Goal: Task Accomplishment & Management: Manage account settings

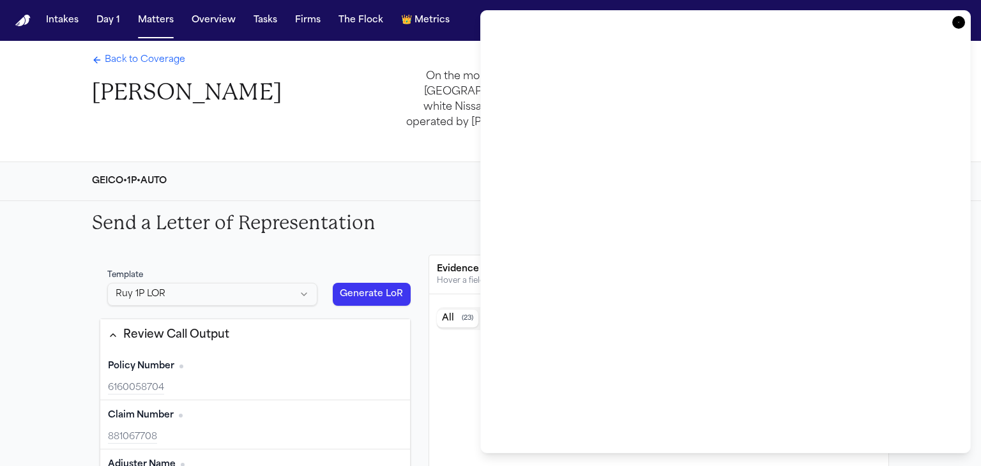
scroll to position [204, 0]
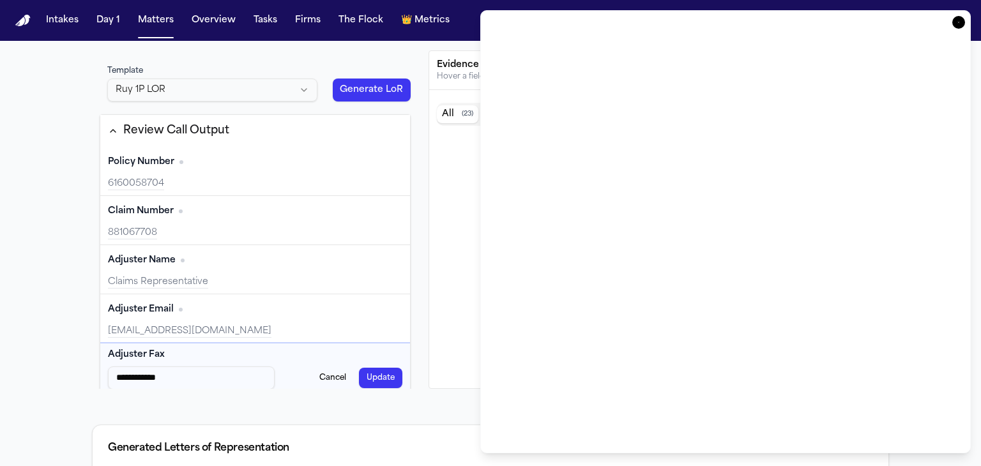
type input "**********"
click at [148, 22] on button "Matters" at bounding box center [156, 20] width 46 height 23
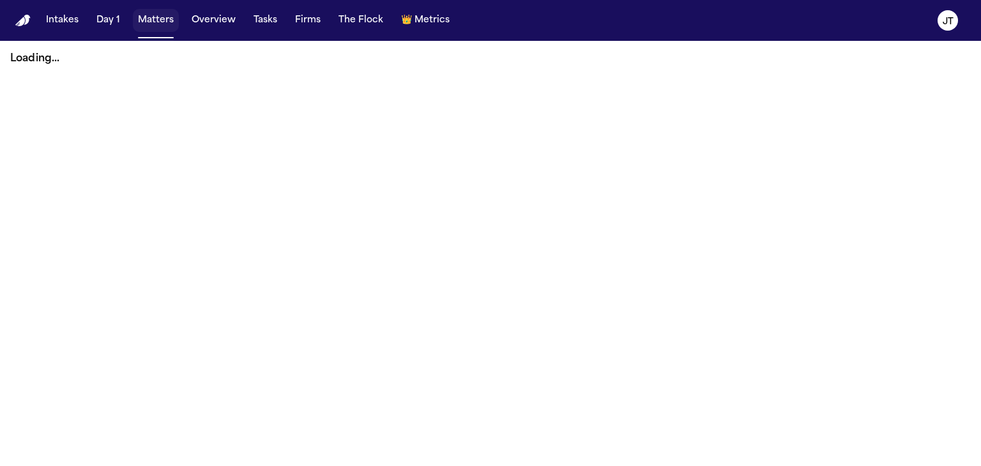
click at [146, 24] on button "Matters" at bounding box center [156, 20] width 46 height 23
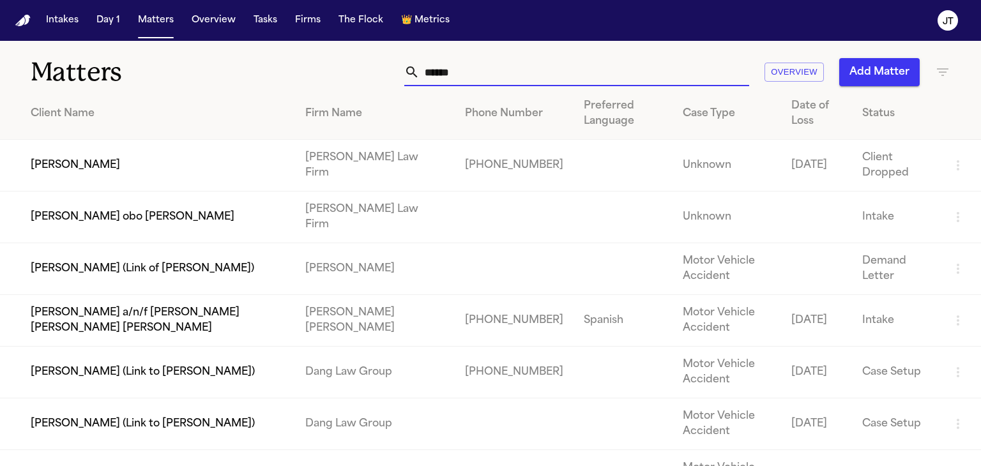
drag, startPoint x: 480, startPoint y: 67, endPoint x: 342, endPoint y: 57, distance: 137.7
click at [343, 57] on div "Matters ****** Overview Add Matter" at bounding box center [490, 64] width 981 height 47
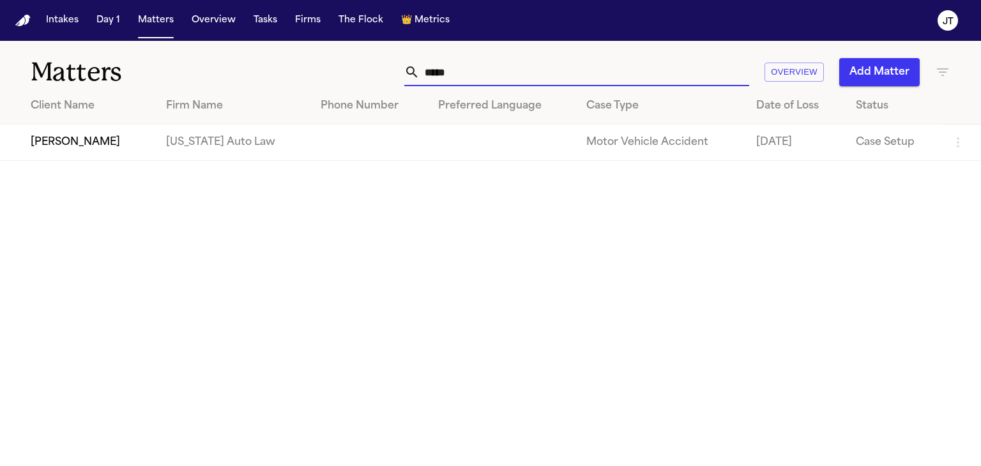
type input "*****"
click at [73, 135] on td "[PERSON_NAME]" at bounding box center [78, 143] width 156 height 36
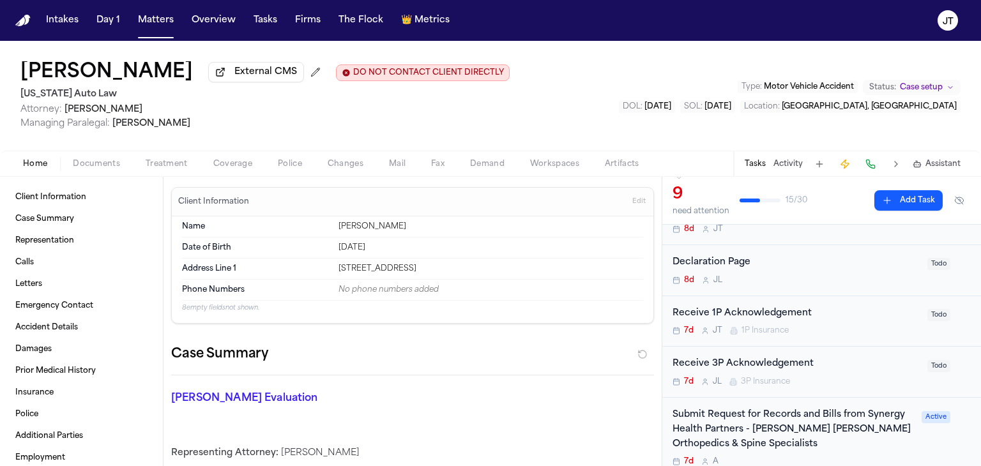
scroll to position [128, 0]
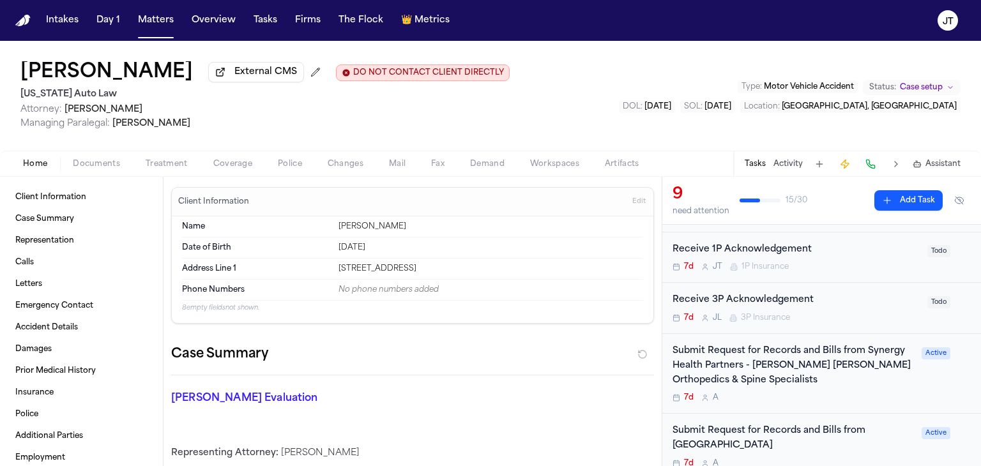
click at [793, 300] on div "Receive 3P Acknowledgement" at bounding box center [796, 300] width 247 height 15
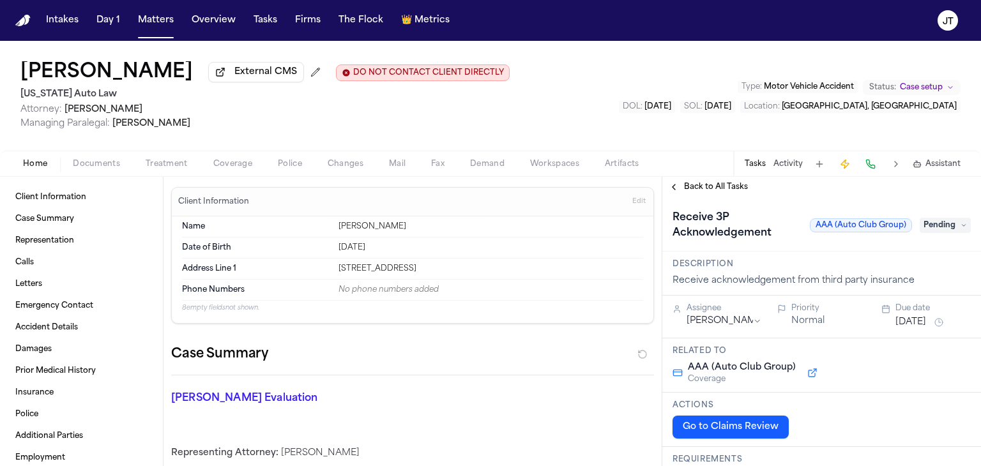
click at [928, 226] on span "Pending" at bounding box center [945, 225] width 51 height 15
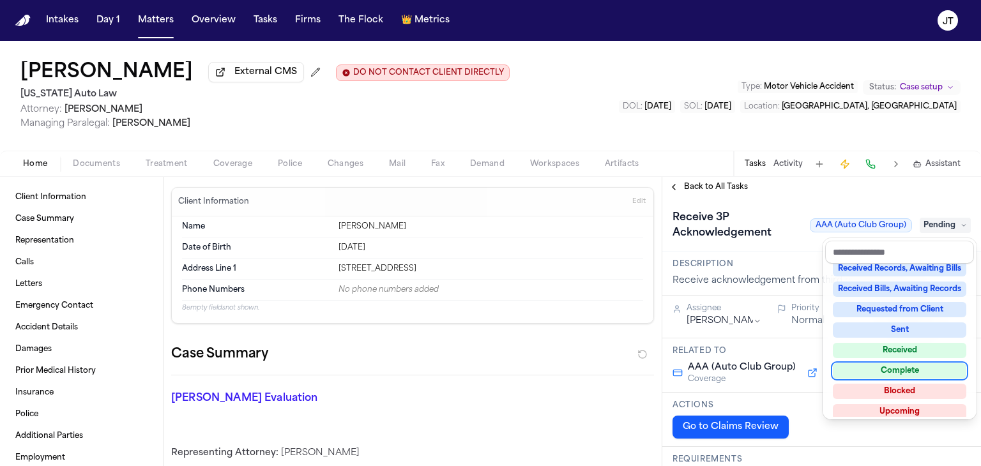
click at [922, 371] on div "Complete" at bounding box center [900, 371] width 134 height 15
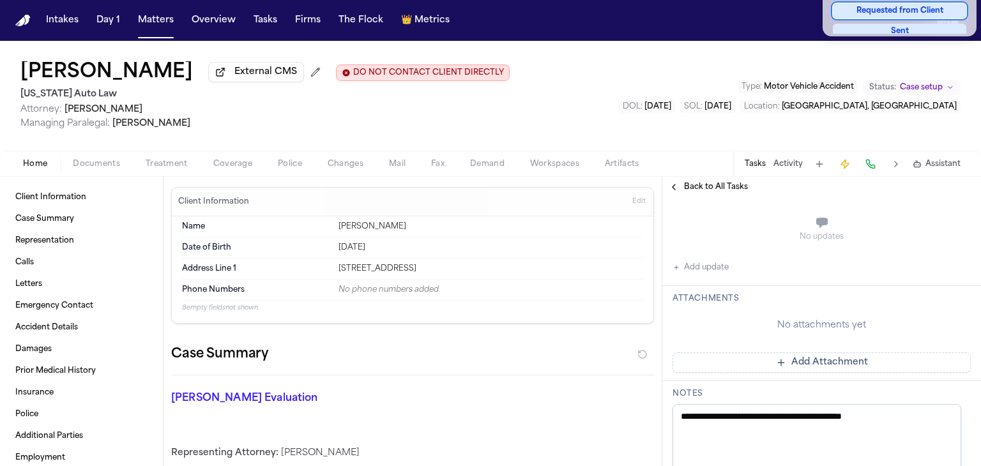
scroll to position [383, 0]
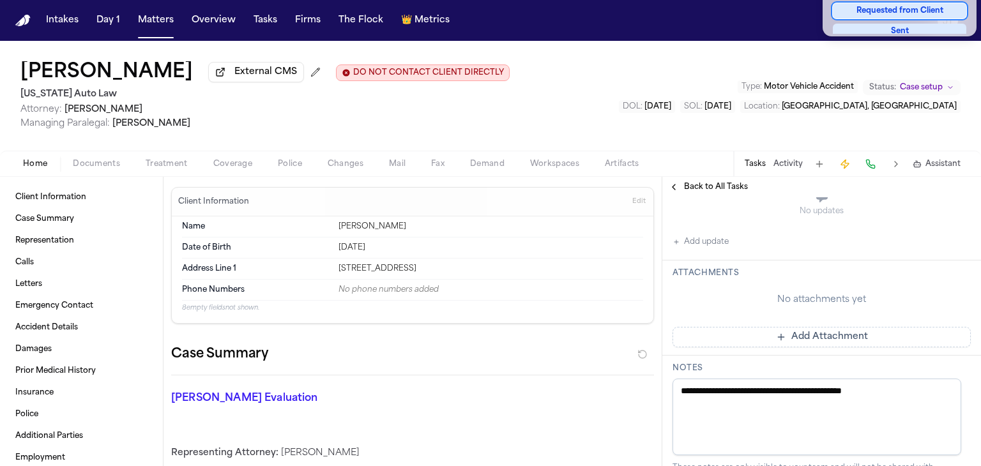
click at [923, 392] on div "**********" at bounding box center [821, 279] width 319 height 930
drag, startPoint x: 918, startPoint y: 388, endPoint x: 440, endPoint y: 387, distance: 477.9
click at [441, 387] on div "Client Information Case Summary Representation Calls Letters Emergency Contact …" at bounding box center [490, 321] width 981 height 289
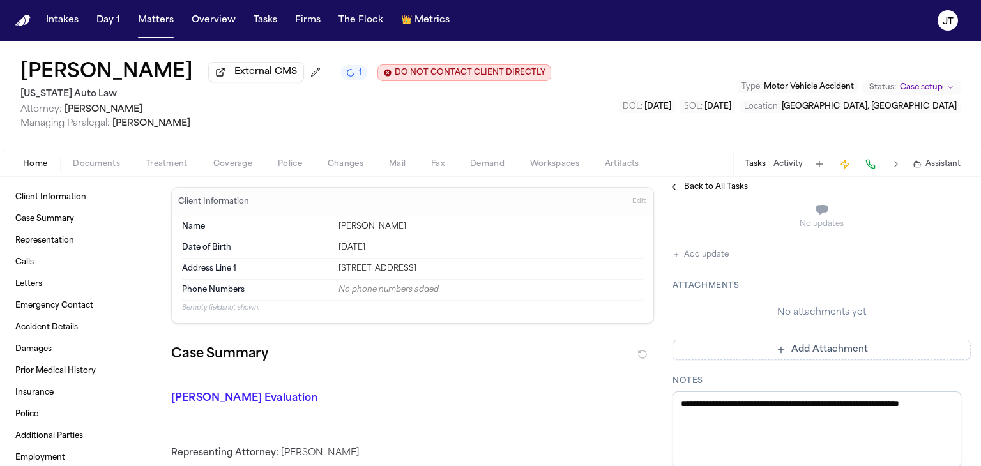
click at [813, 432] on textarea "**********" at bounding box center [817, 430] width 289 height 77
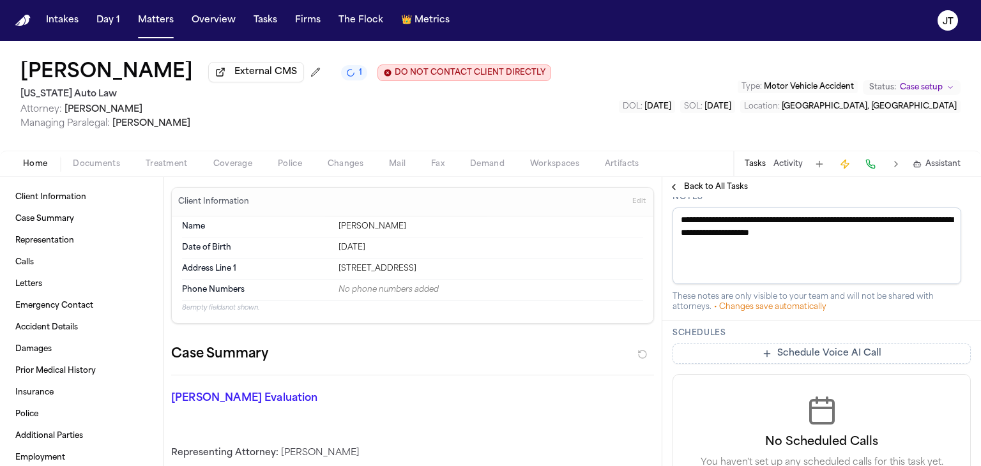
scroll to position [575, 0]
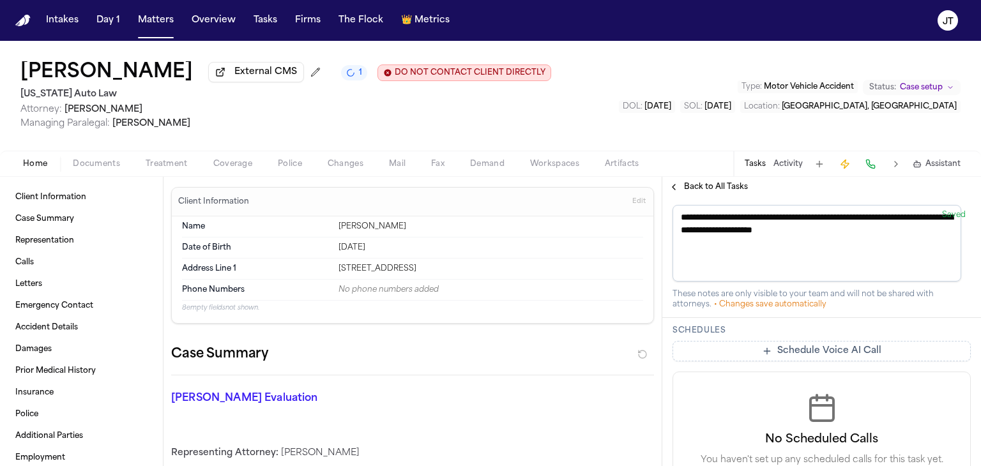
click at [687, 229] on textarea "**********" at bounding box center [817, 243] width 289 height 77
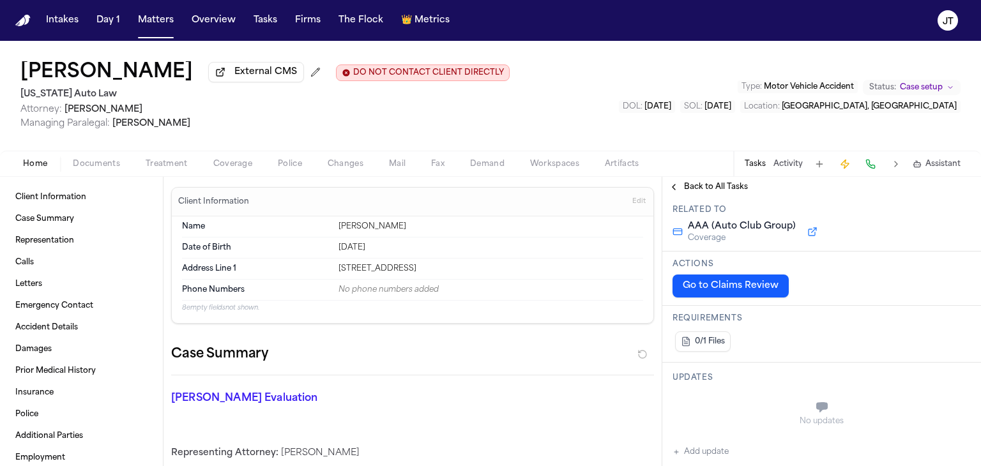
scroll to position [192, 0]
type textarea "**********"
click at [714, 287] on button "Go to Claims Review" at bounding box center [731, 285] width 116 height 23
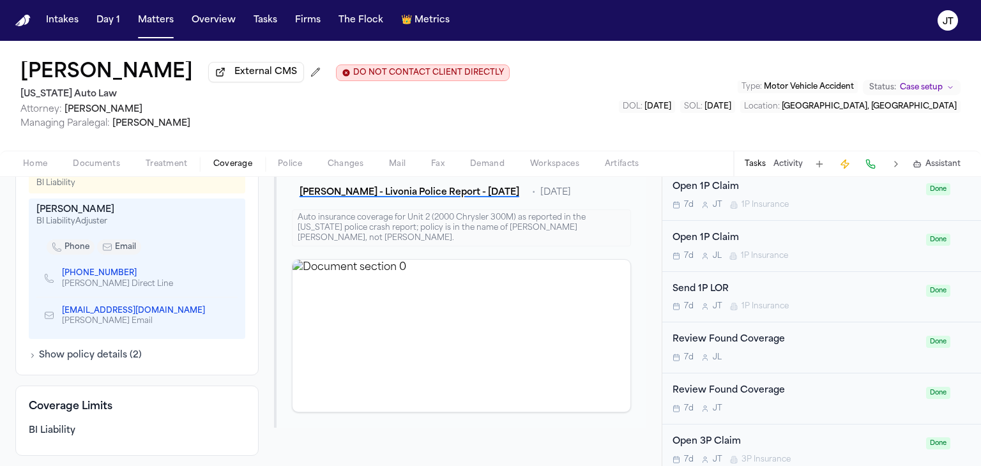
scroll to position [544, 0]
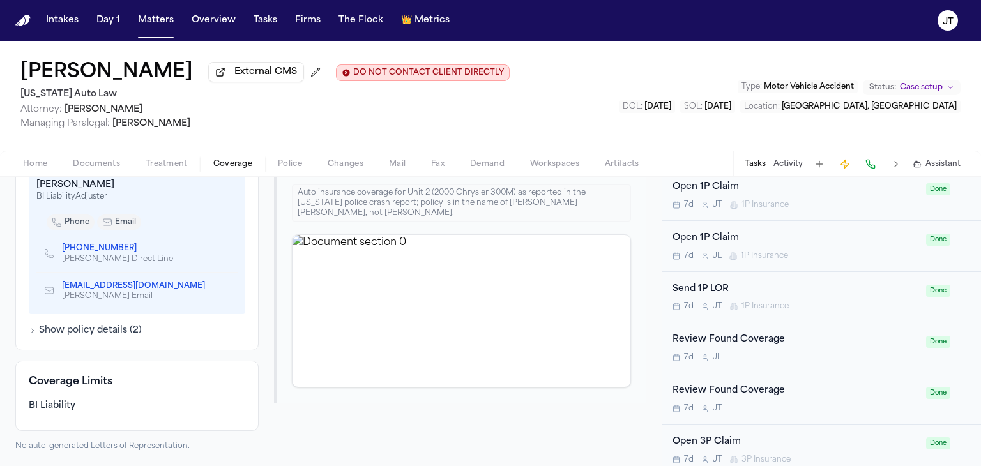
click at [225, 159] on span "Coverage" at bounding box center [232, 164] width 39 height 10
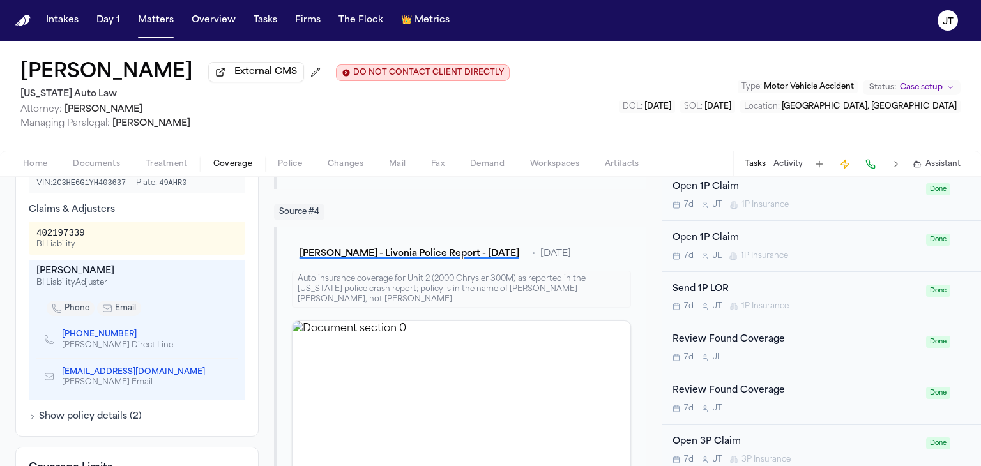
scroll to position [288, 0]
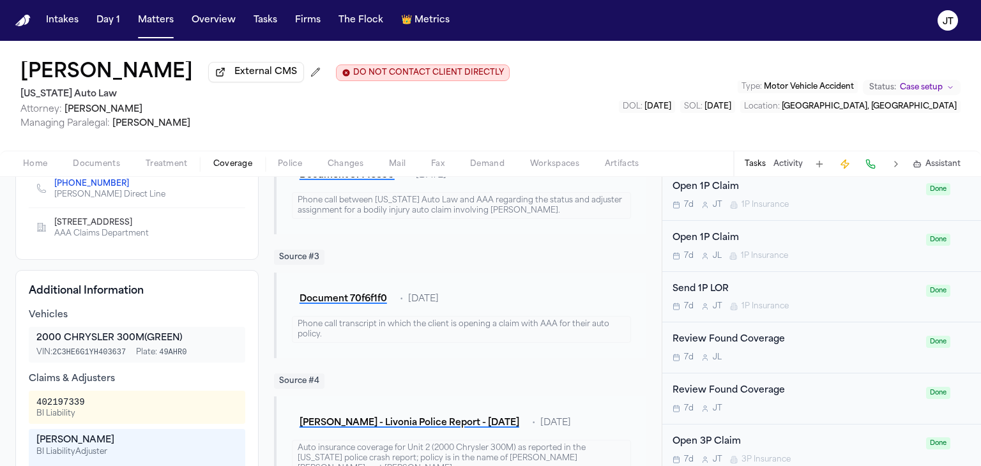
drag, startPoint x: 18, startPoint y: 54, endPoint x: 229, endPoint y: 121, distance: 221.6
click at [229, 121] on div "[PERSON_NAME] External CMS DO NOT CONTACT CLIENT DIRECTLY DO NOT CONTACT [US_ST…" at bounding box center [490, 96] width 981 height 110
click at [230, 121] on span "Managing Paralegal: [PERSON_NAME]" at bounding box center [264, 124] width 489 height 13
click at [74, 45] on div "[PERSON_NAME] External CMS DO NOT CONTACT CLIENT DIRECTLY DO NOT CONTACT [US_ST…" at bounding box center [490, 96] width 981 height 110
click at [263, 18] on button "Tasks" at bounding box center [266, 20] width 34 height 23
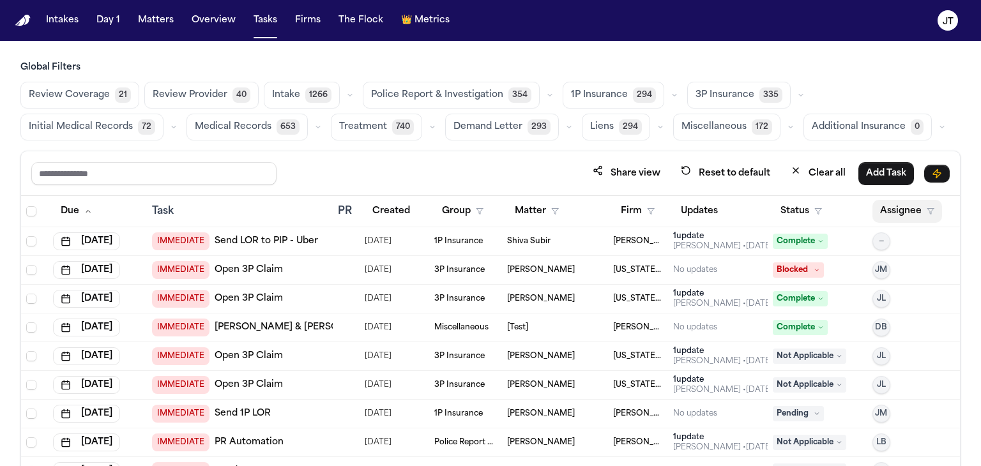
click at [886, 203] on button "Assignee" at bounding box center [908, 211] width 70 height 23
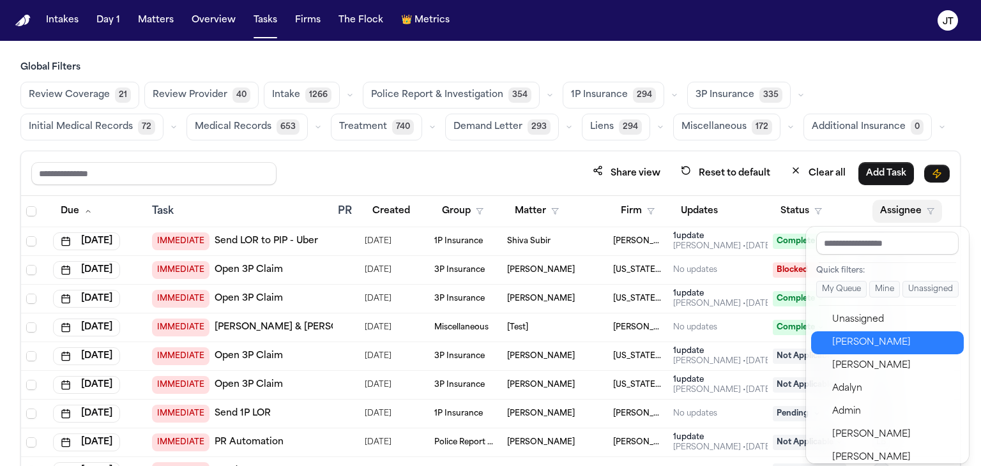
click at [884, 341] on div "[PERSON_NAME]" at bounding box center [894, 342] width 125 height 15
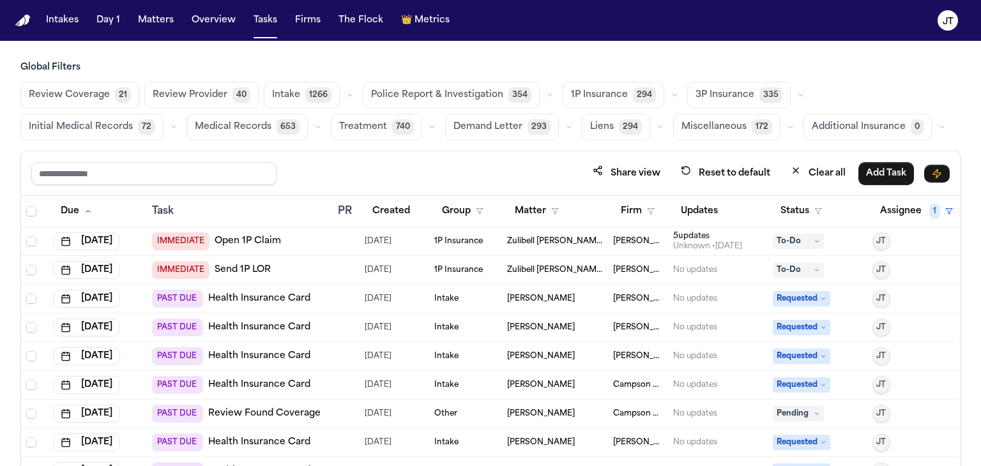
click at [238, 240] on link "Open 1P Claim" at bounding box center [248, 241] width 66 height 13
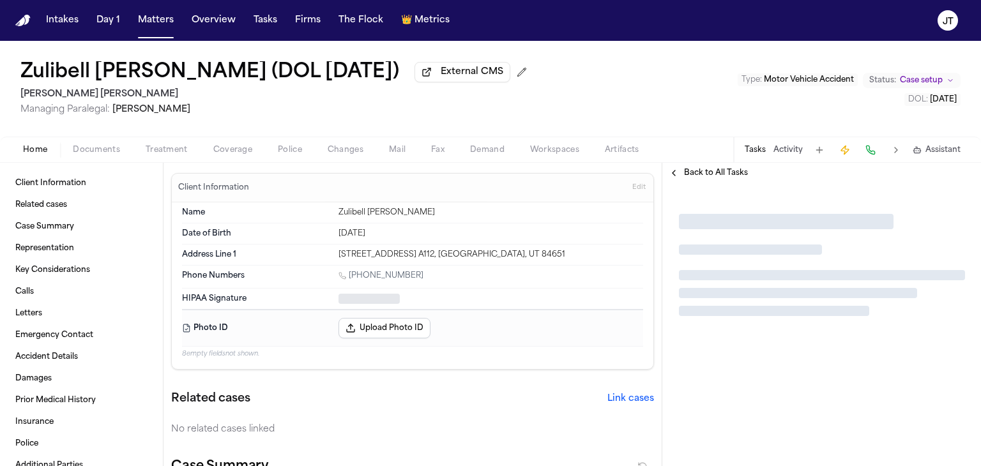
type textarea "*"
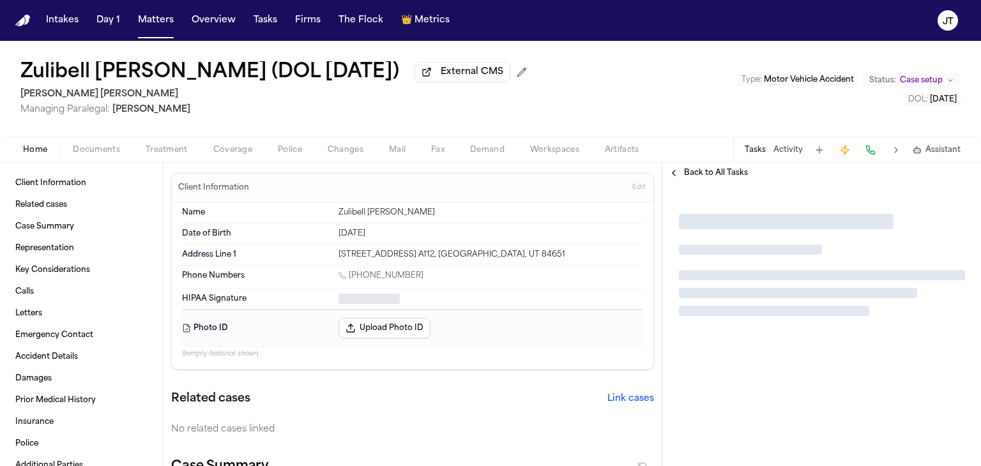
type textarea "*"
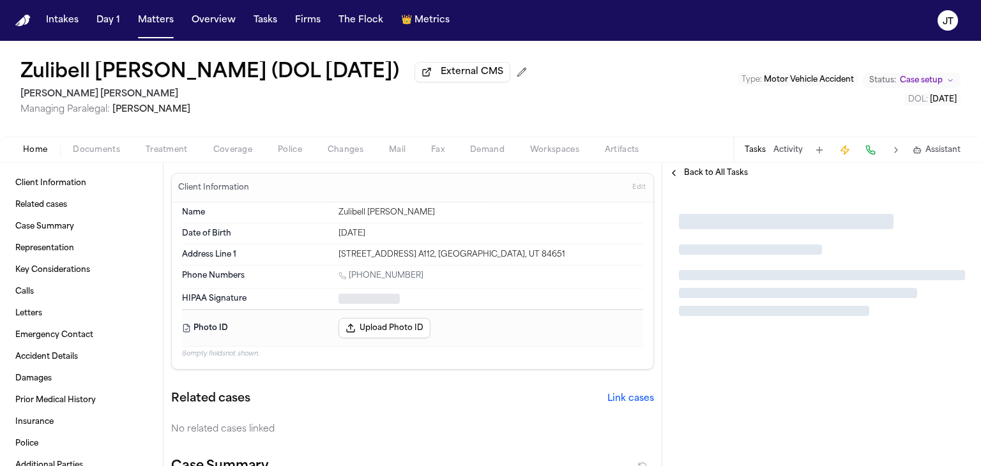
type textarea "*"
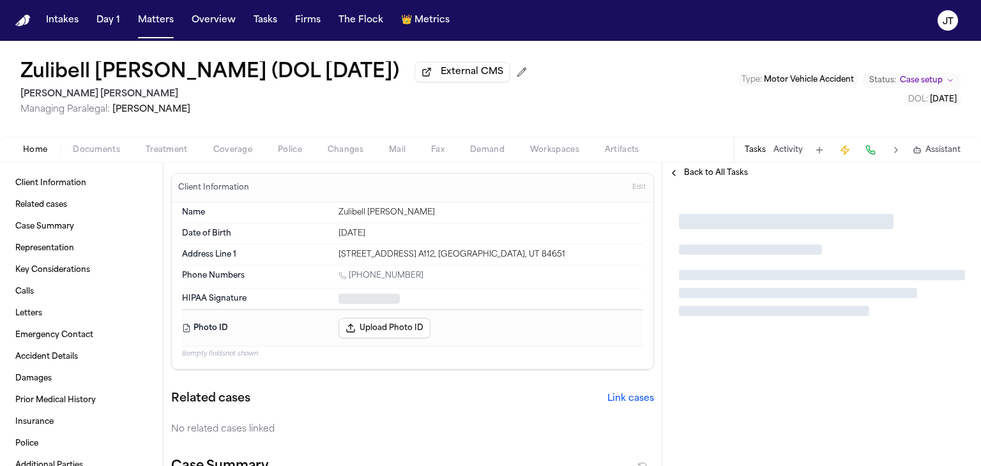
type textarea "*"
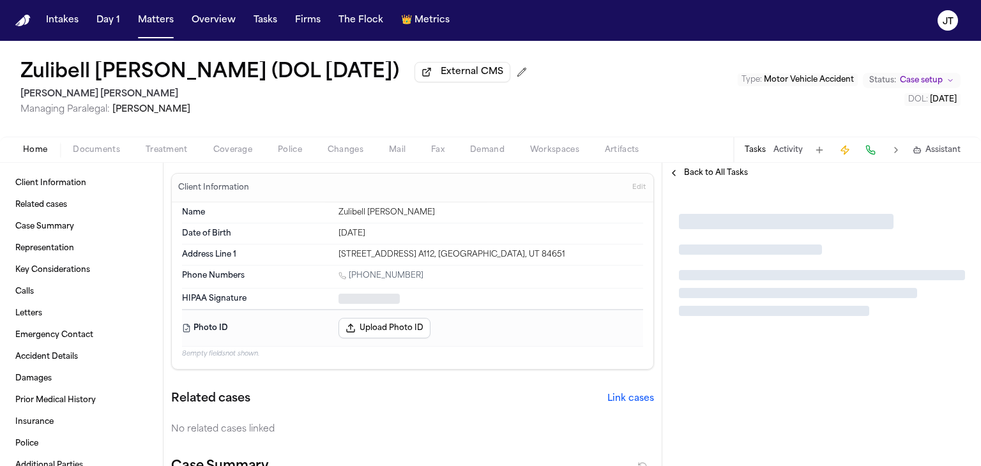
type textarea "*"
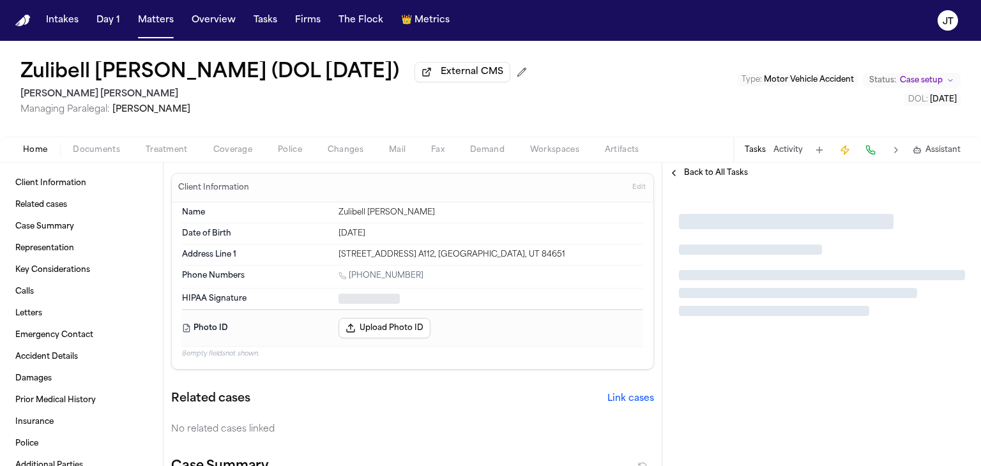
type textarea "*"
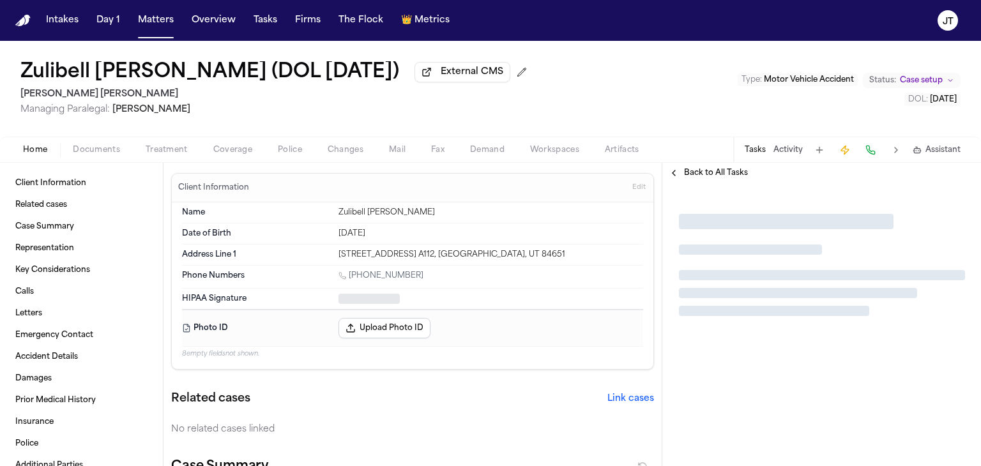
type textarea "*"
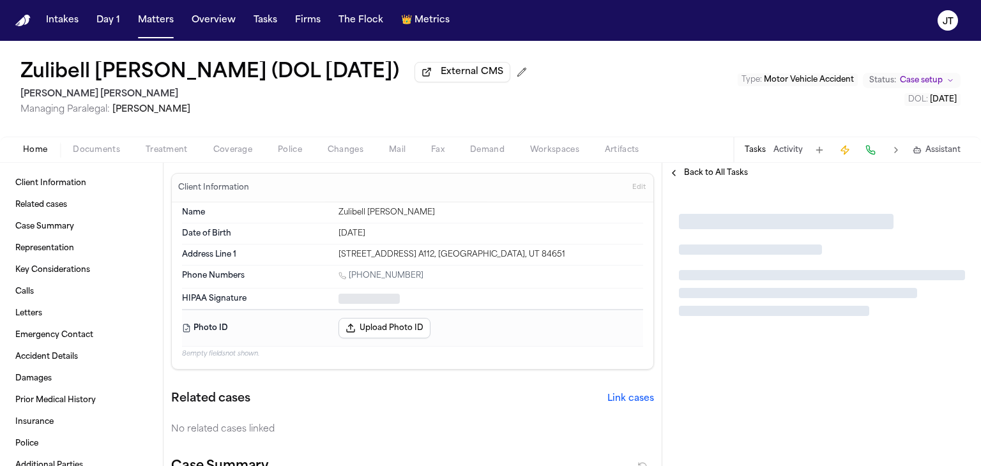
type textarea "*"
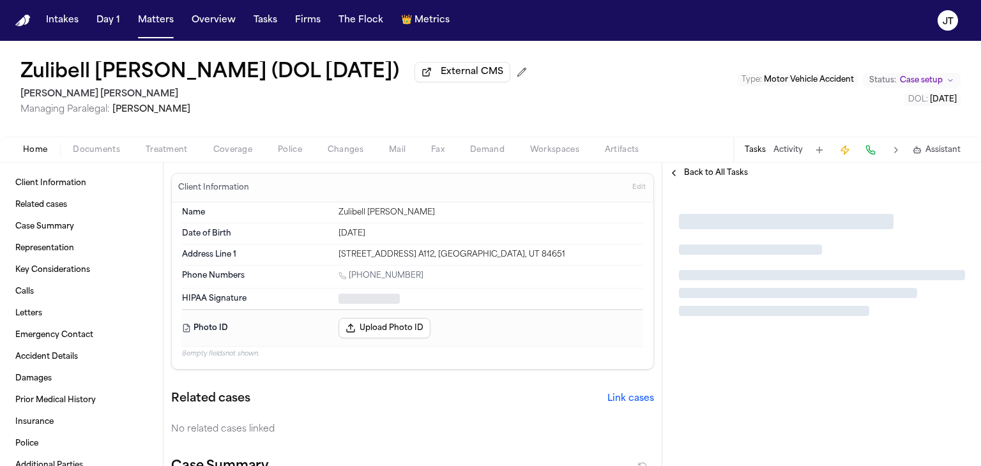
type textarea "*"
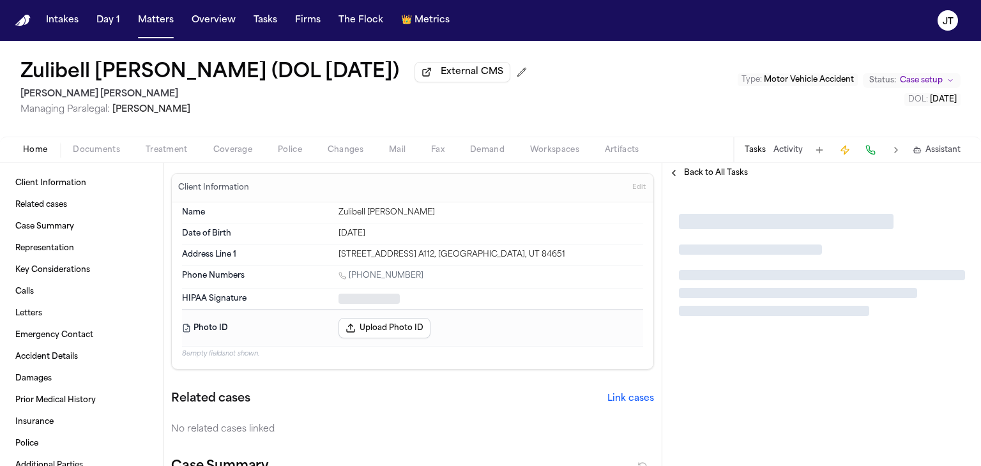
type textarea "*"
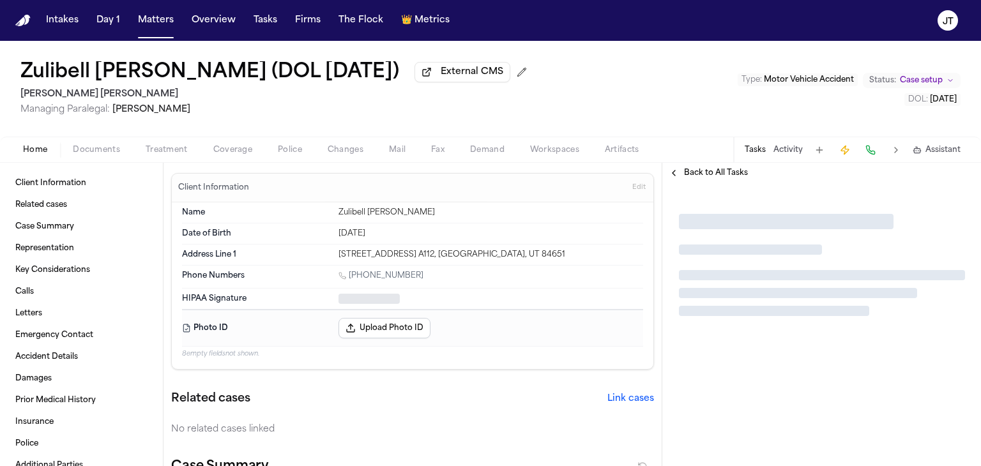
type textarea "*"
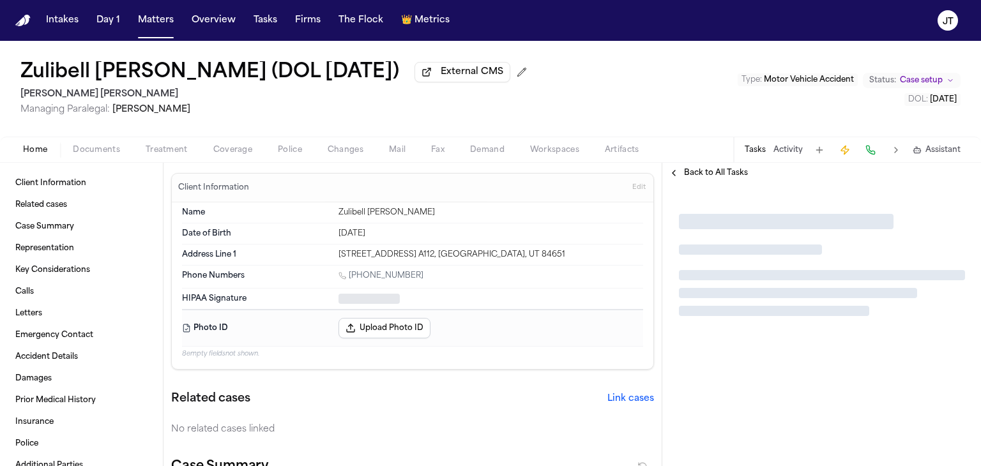
type textarea "*"
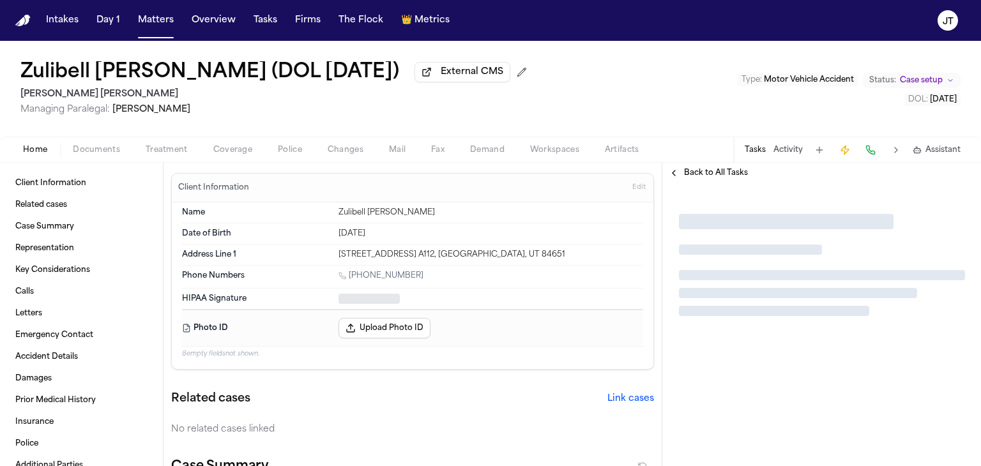
type textarea "*"
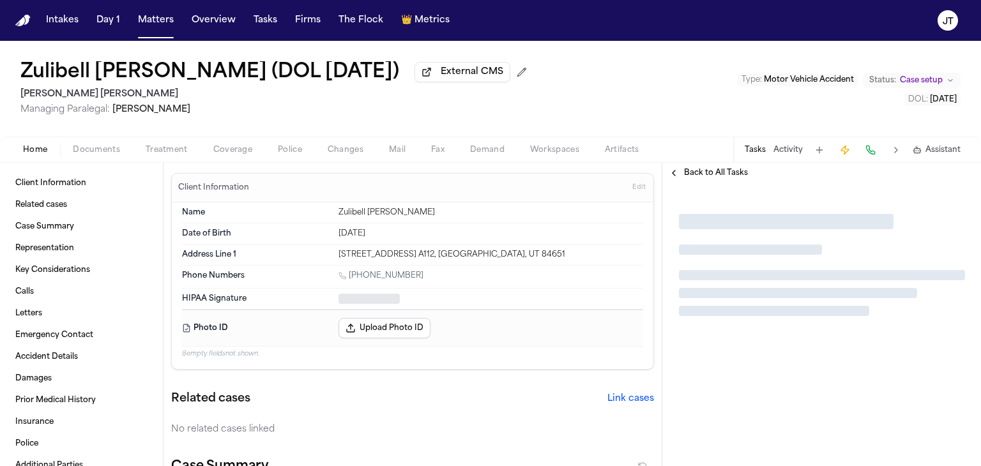
type textarea "*"
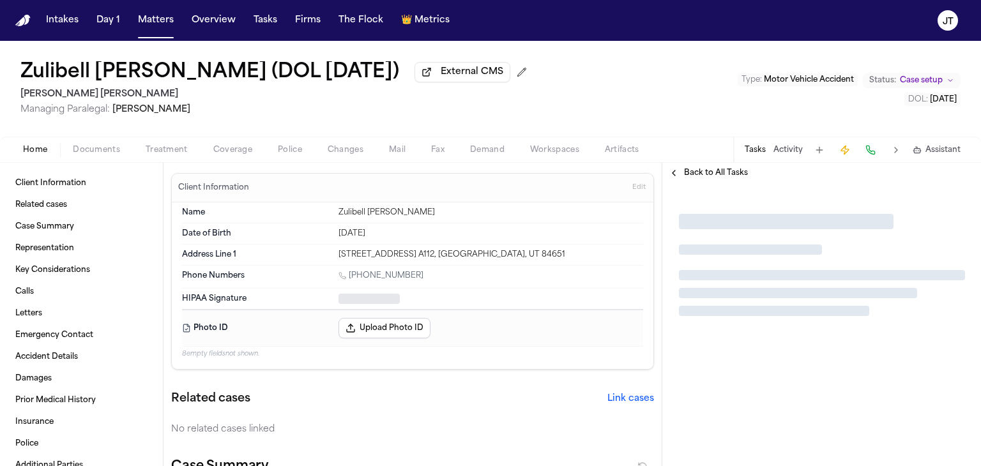
type textarea "*"
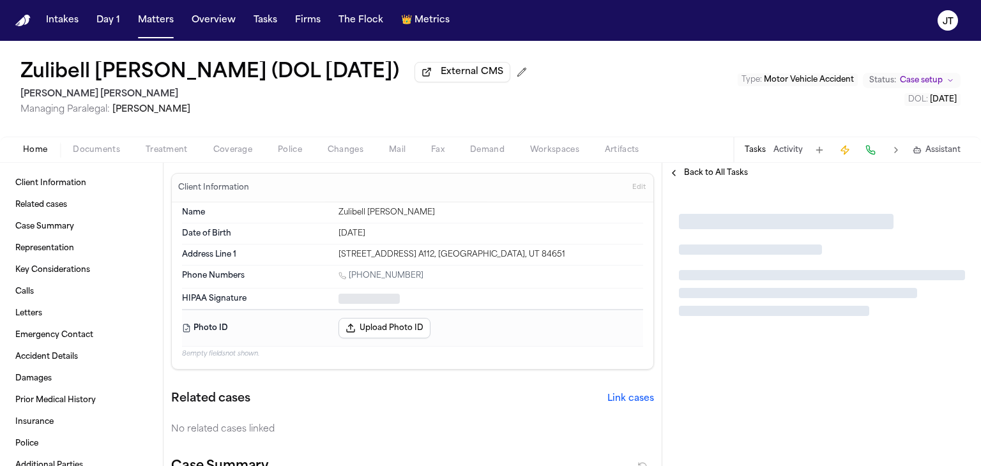
type textarea "*"
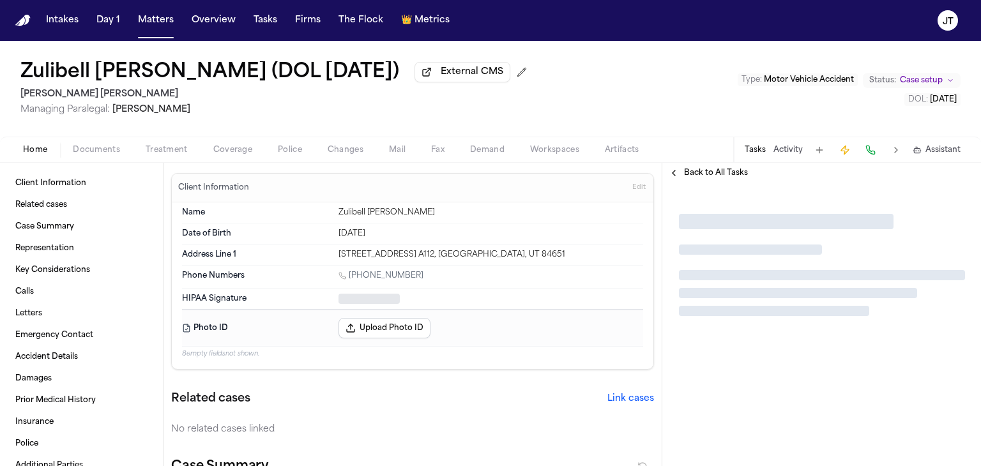
type textarea "*"
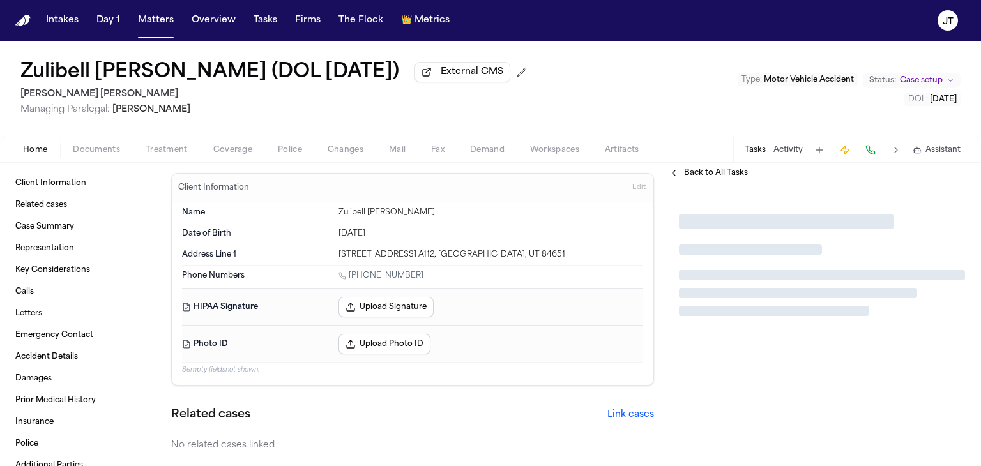
type textarea "*"
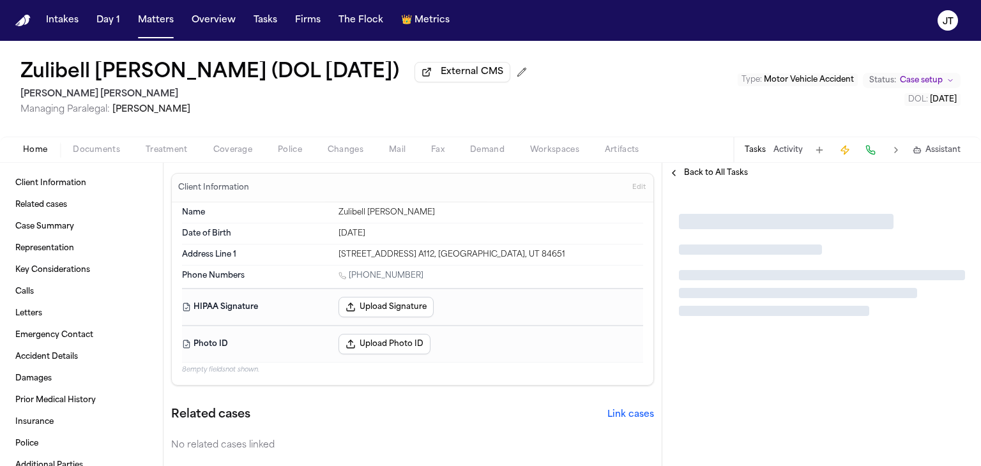
type textarea "*"
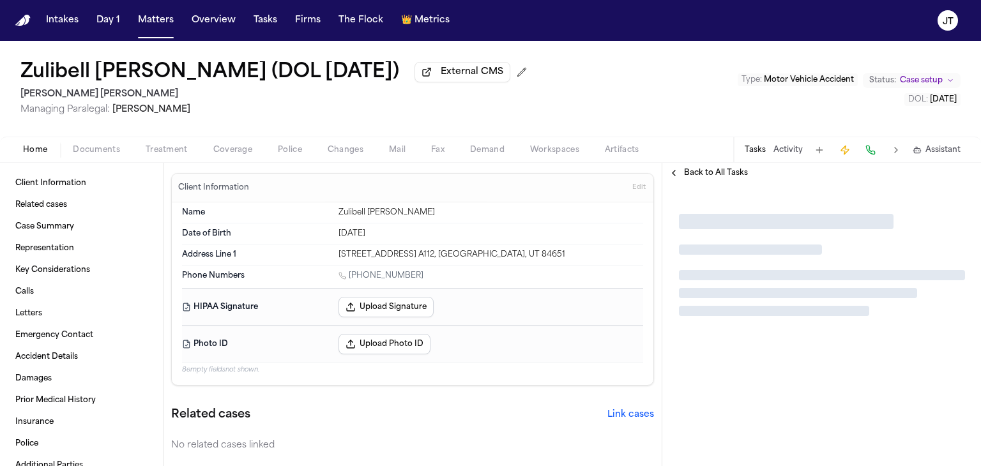
type textarea "*"
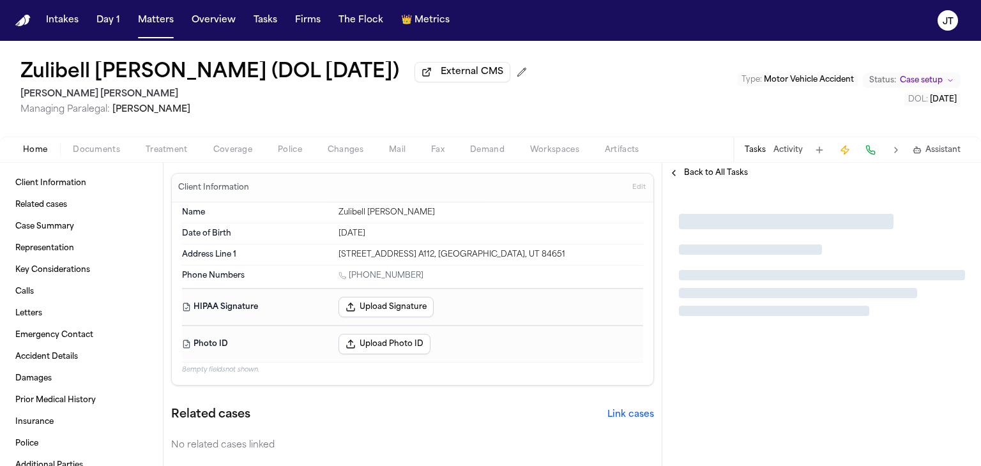
type textarea "*"
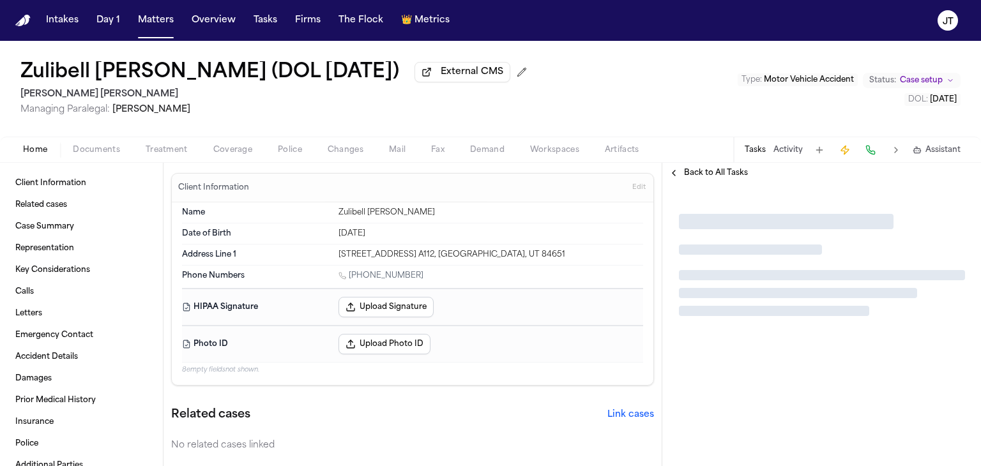
type textarea "*"
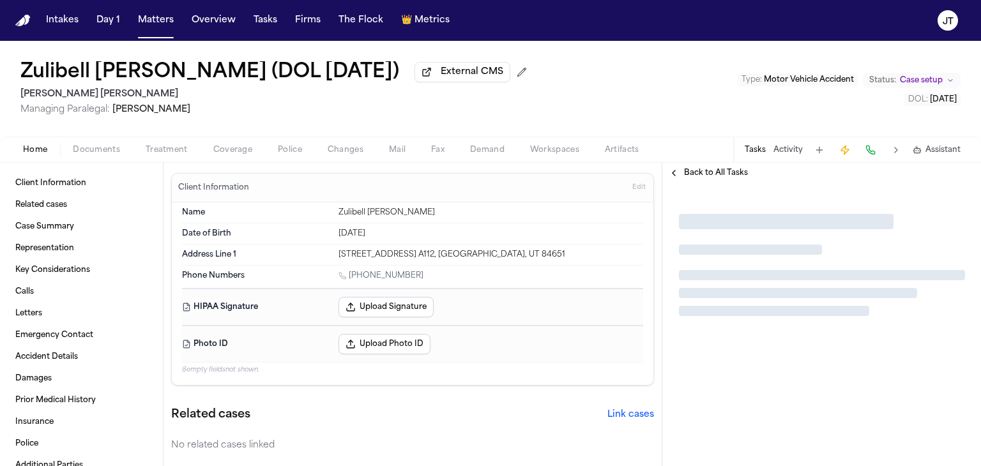
type textarea "*"
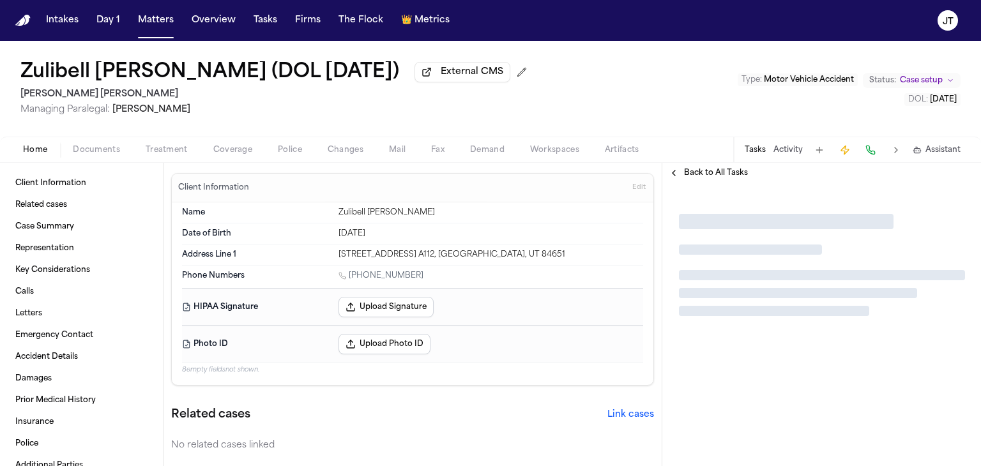
type textarea "*"
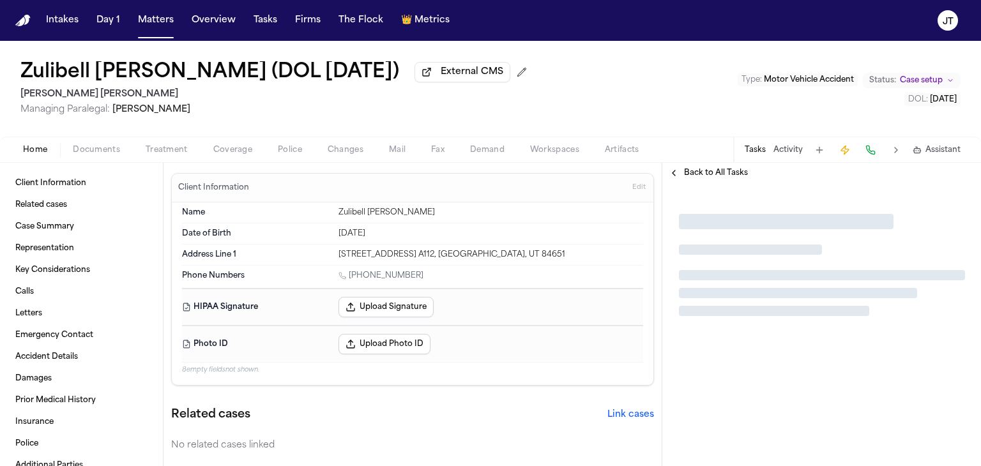
type textarea "*"
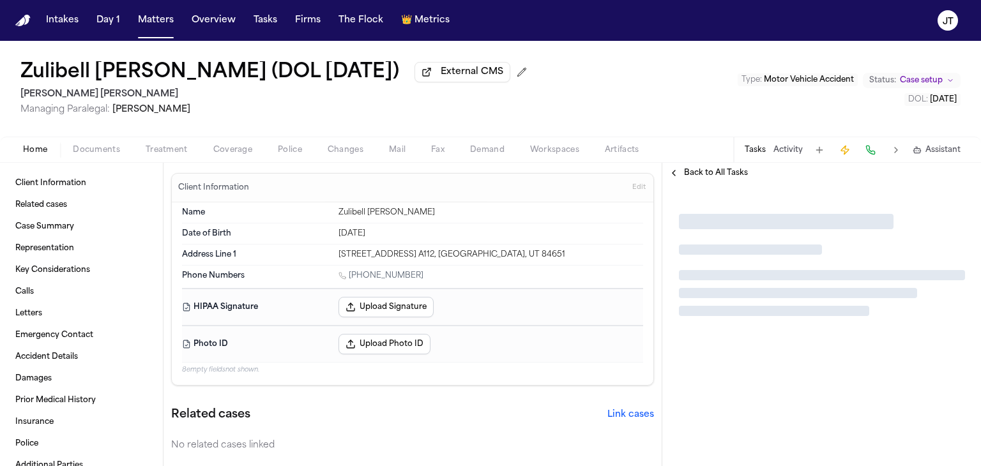
type textarea "*"
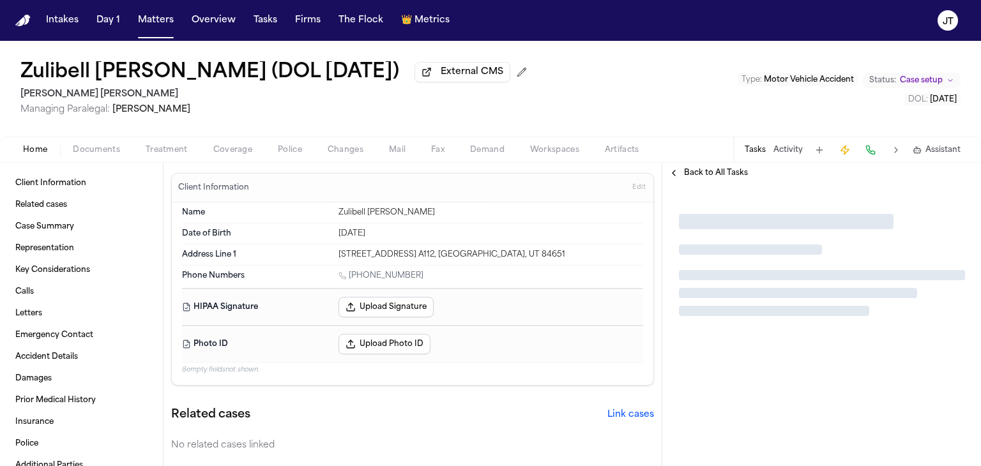
type textarea "*"
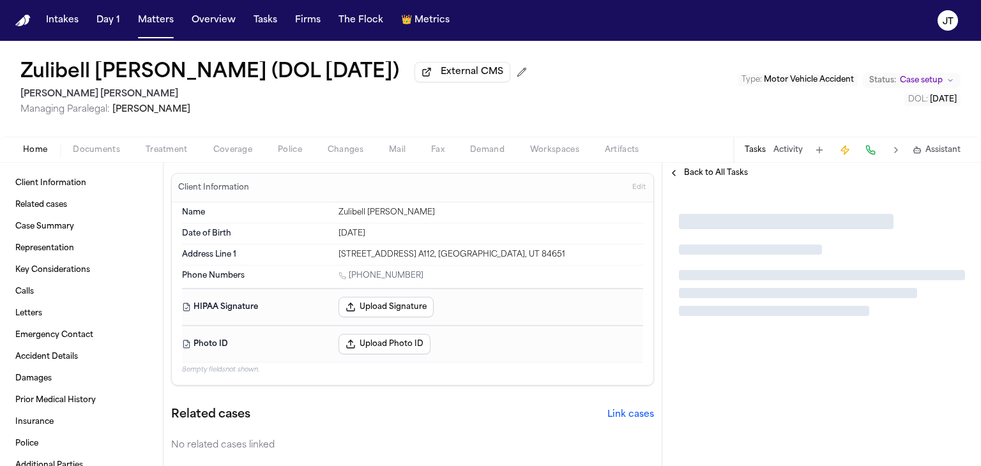
type textarea "*"
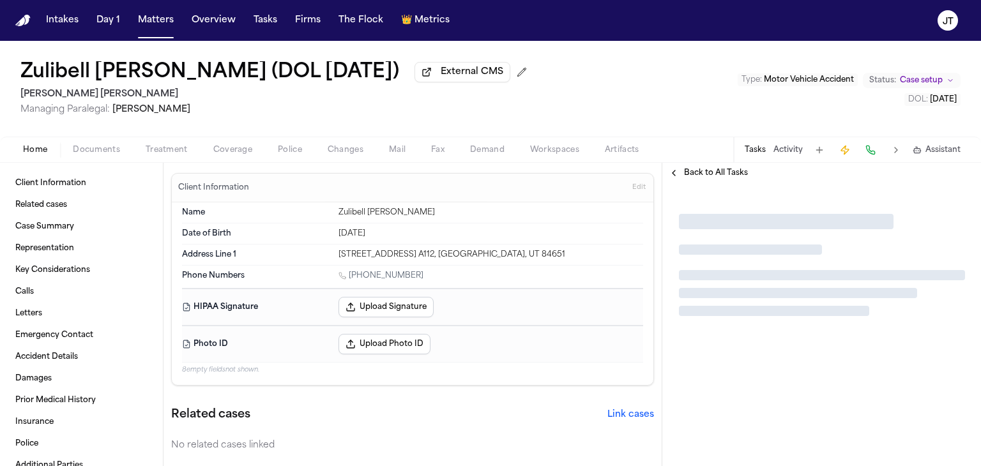
type textarea "*"
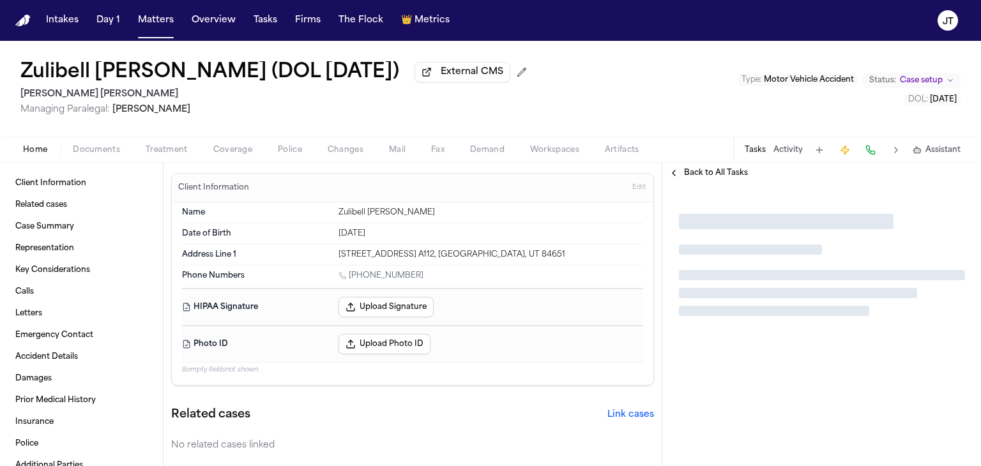
type textarea "*"
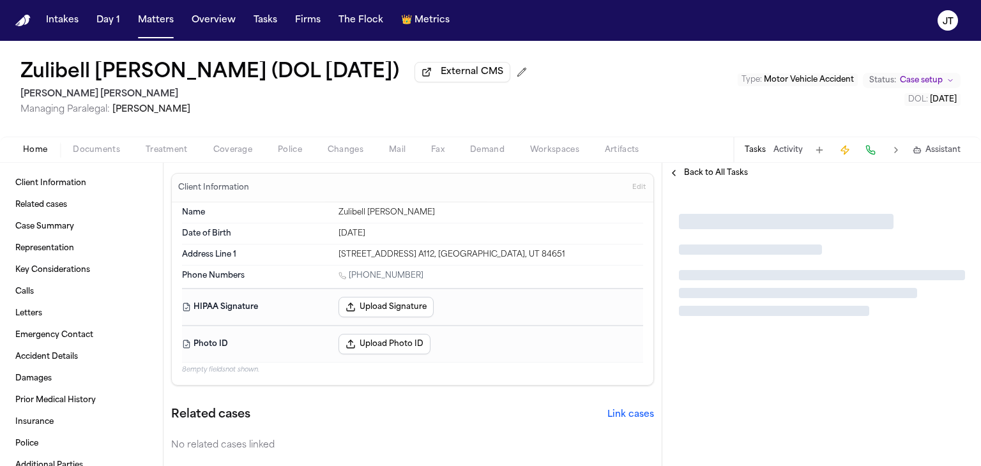
type textarea "*"
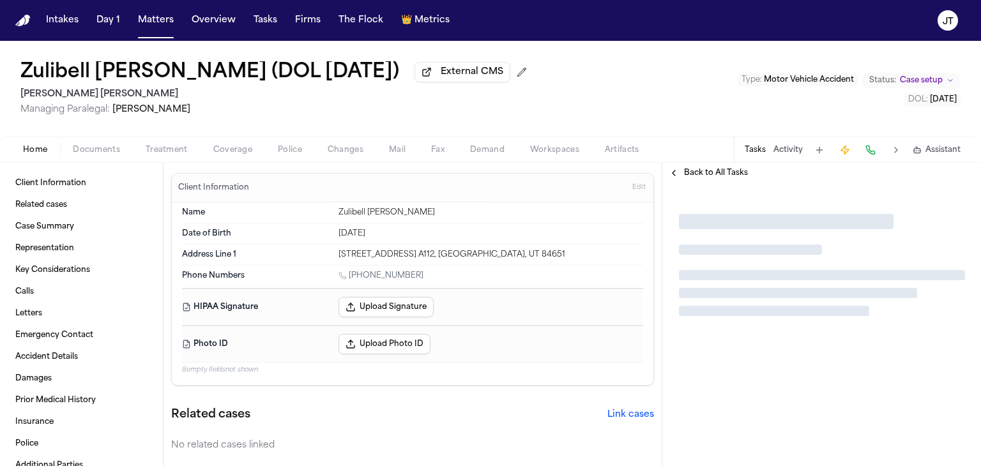
type textarea "*"
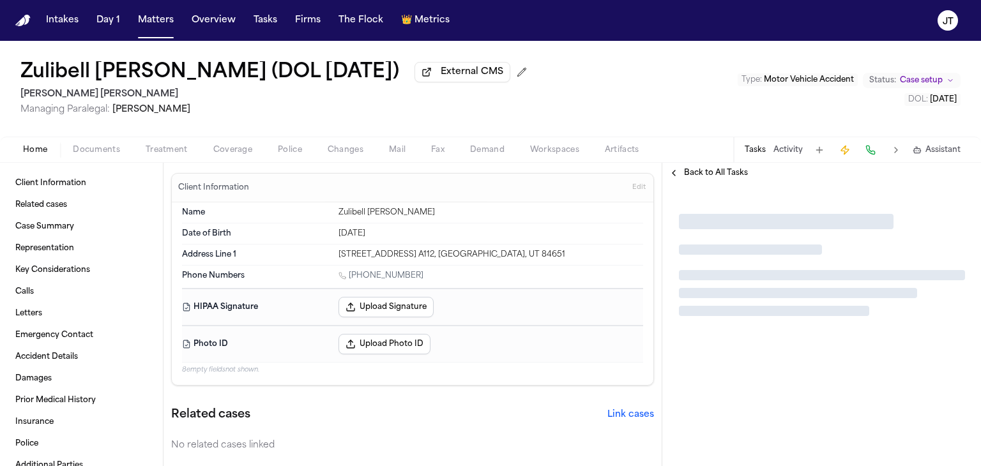
type textarea "*"
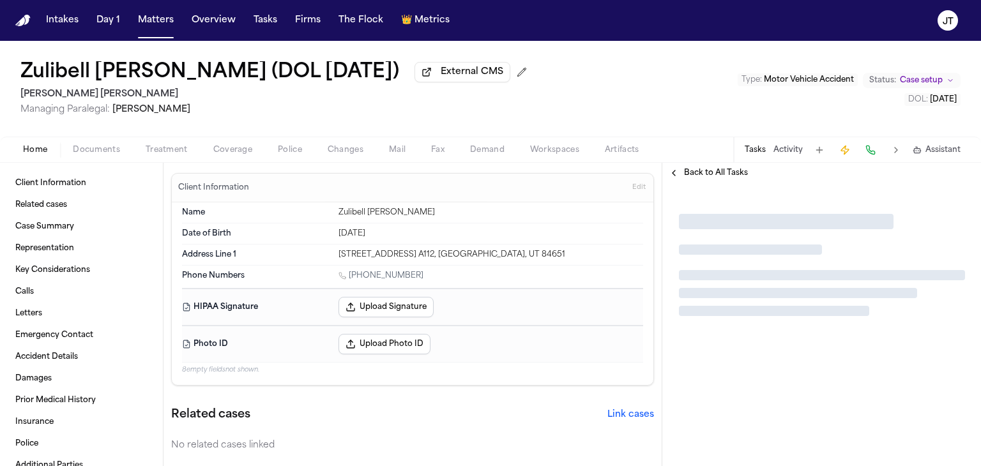
type textarea "*"
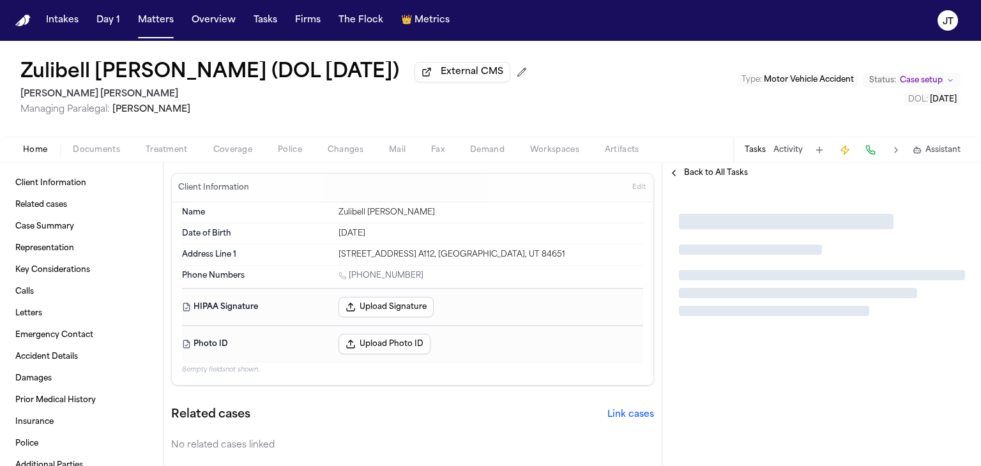
type textarea "*"
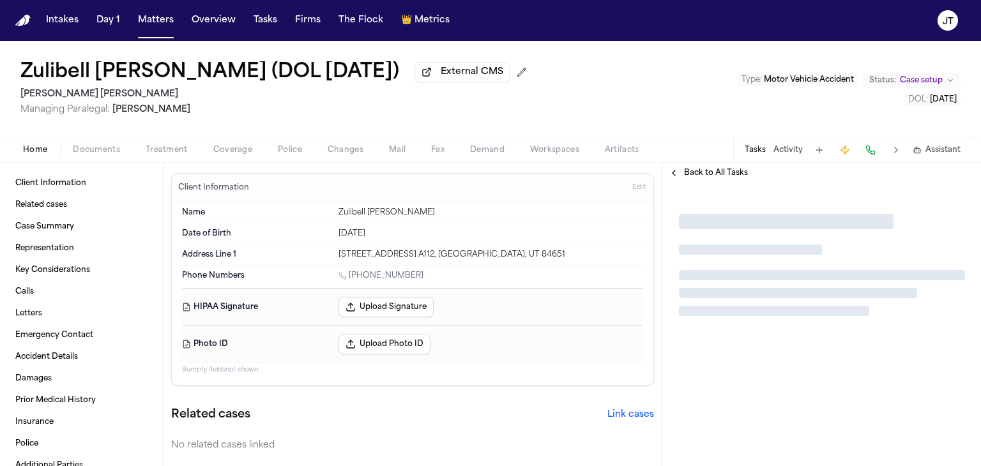
type textarea "*"
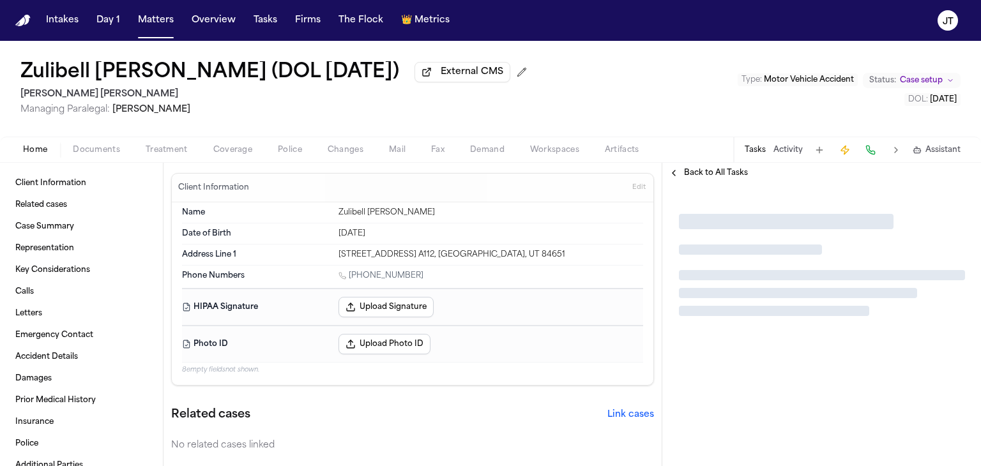
type textarea "*"
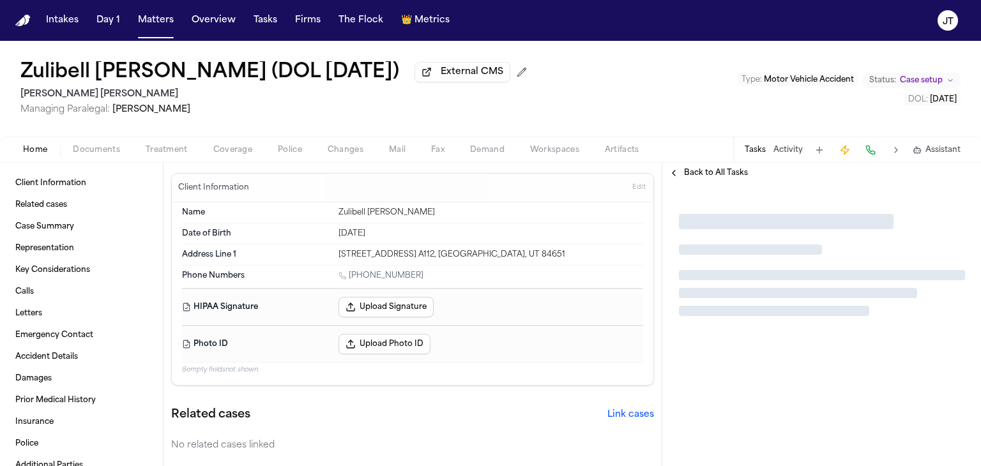
type textarea "*"
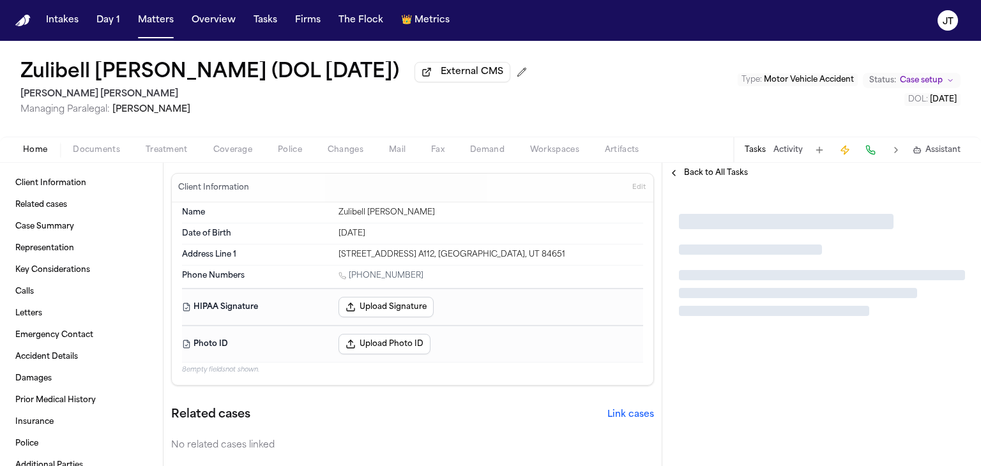
type textarea "*"
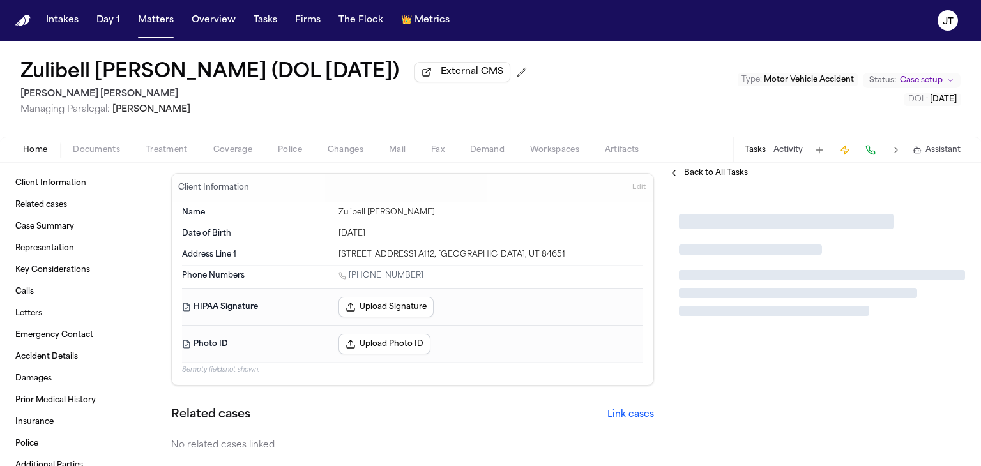
type textarea "*"
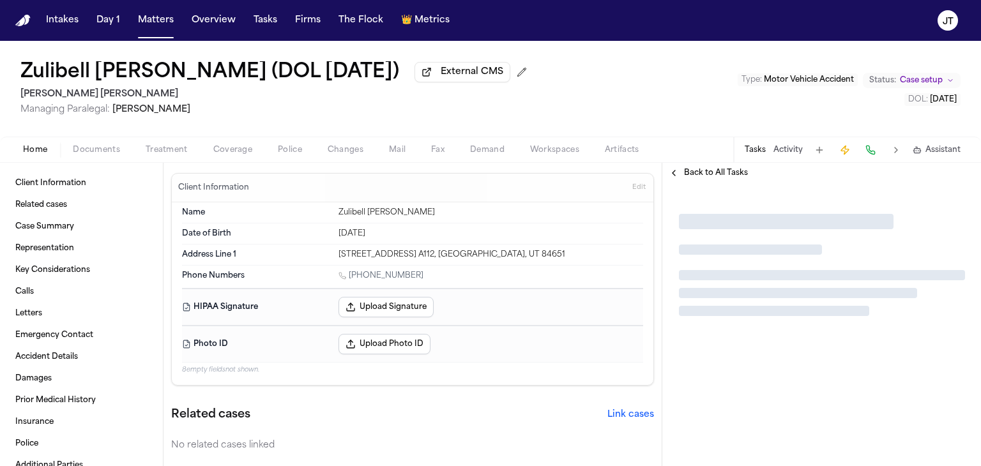
type textarea "*"
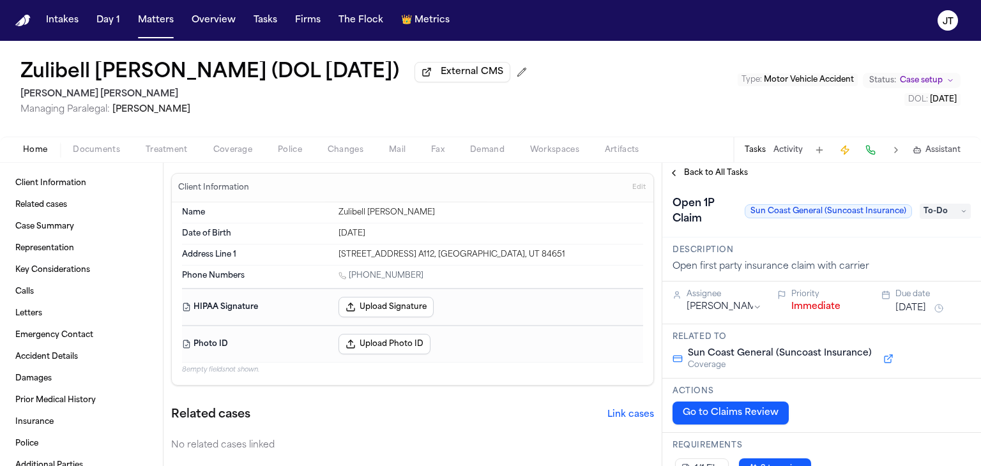
click at [90, 139] on div "Home Documents Treatment Coverage Police Changes Mail Fax Demand Workspaces Art…" at bounding box center [490, 150] width 981 height 26
click at [90, 147] on span "Documents" at bounding box center [96, 150] width 47 height 10
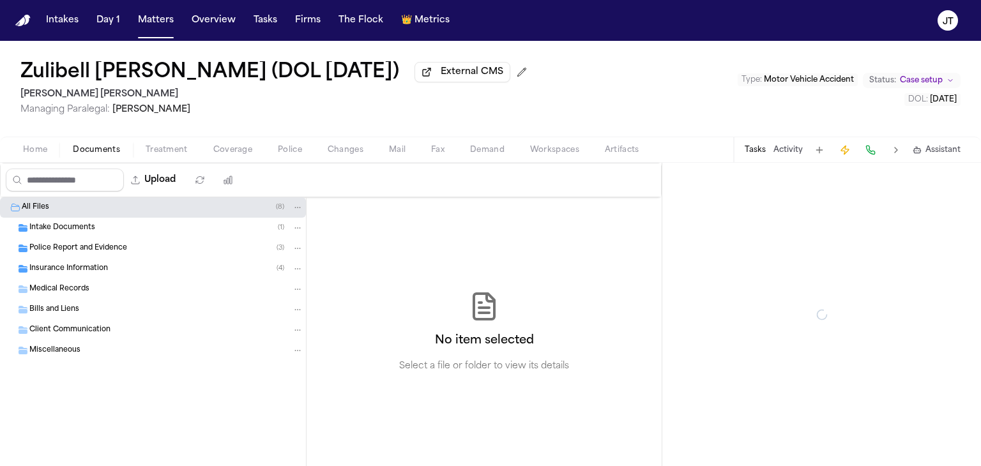
click at [66, 223] on div "Intake Documents ( 1 )" at bounding box center [166, 227] width 274 height 11
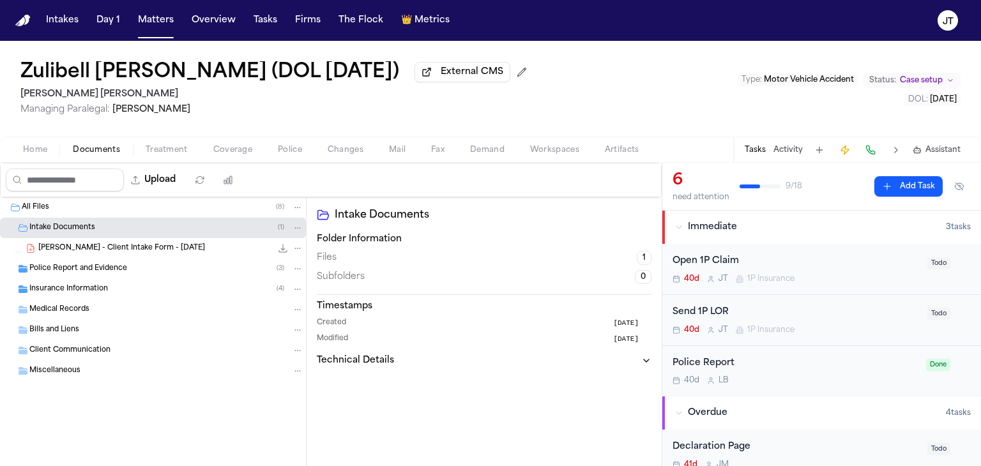
click at [68, 293] on span "Insurance Information" at bounding box center [68, 289] width 79 height 11
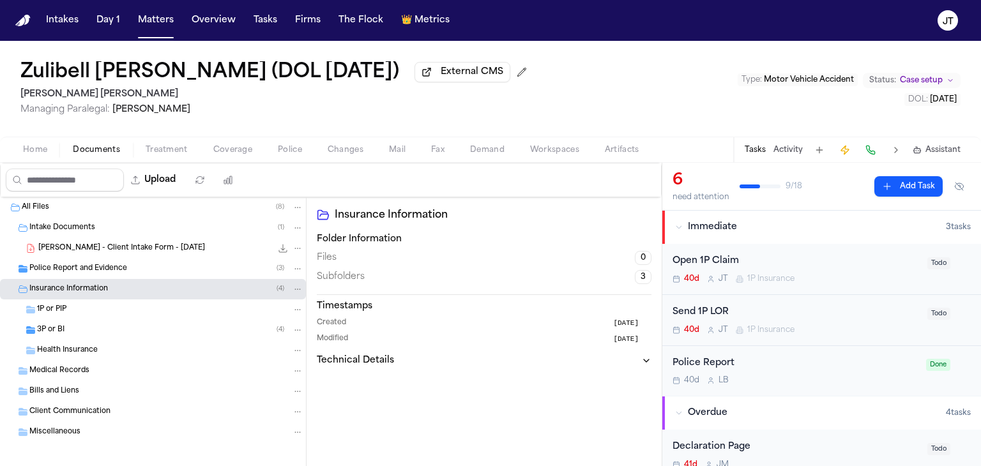
click at [56, 309] on span "1P or PIP" at bounding box center [51, 310] width 29 height 11
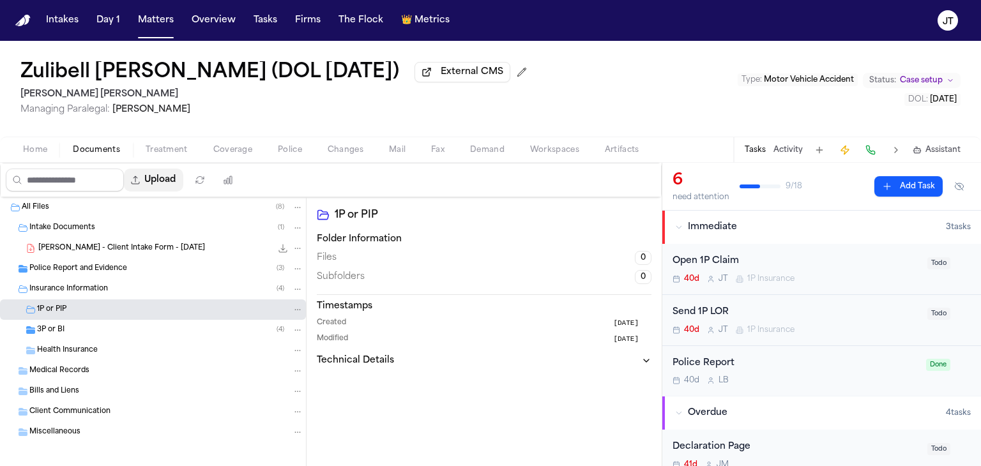
click at [180, 177] on button "Upload" at bounding box center [153, 180] width 59 height 23
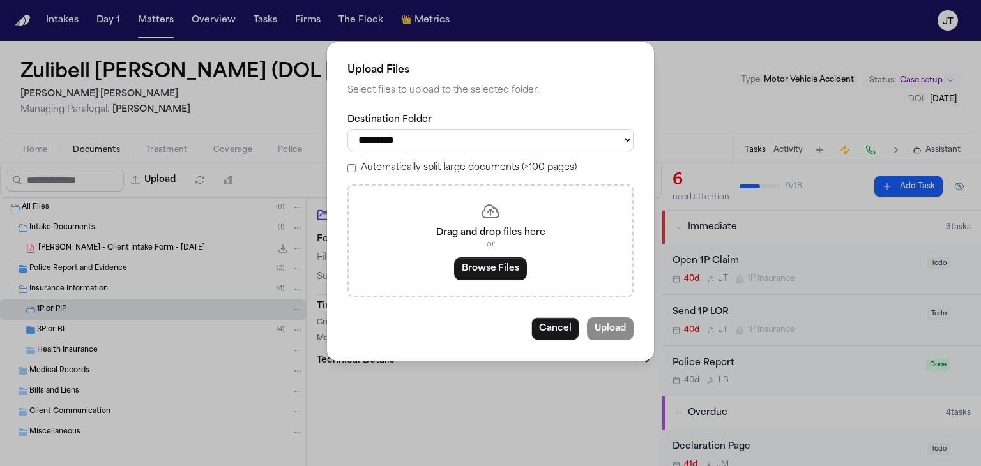
click at [496, 264] on button "Browse Files" at bounding box center [490, 268] width 73 height 23
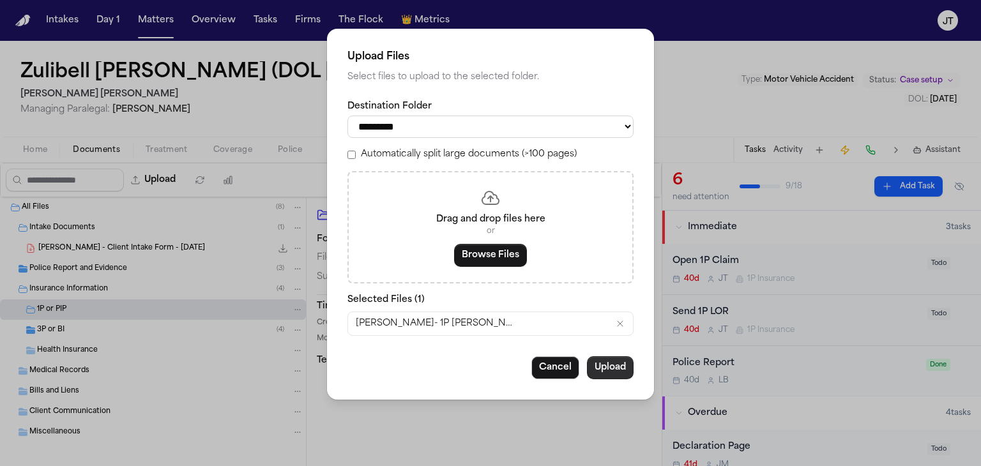
click at [613, 363] on button "Upload" at bounding box center [610, 367] width 47 height 23
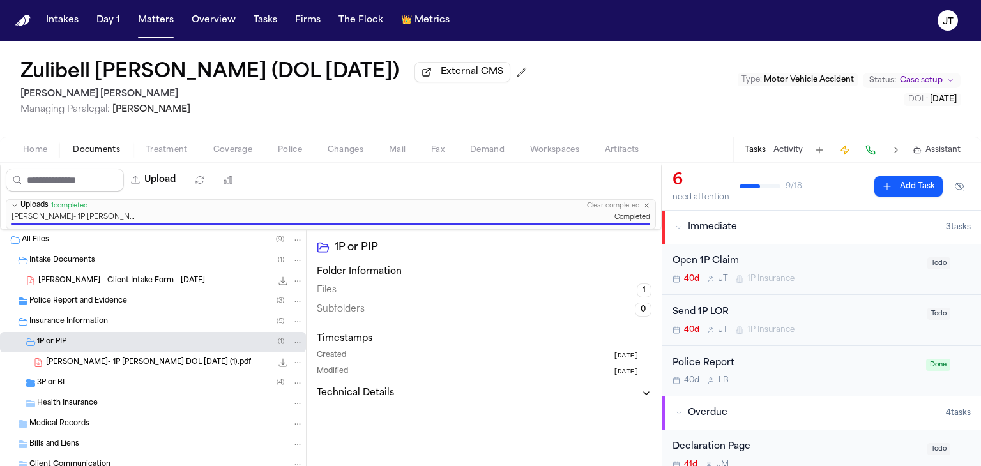
click at [687, 320] on div "Send 1P LOR 40d J T 1P Insurance" at bounding box center [796, 320] width 247 height 30
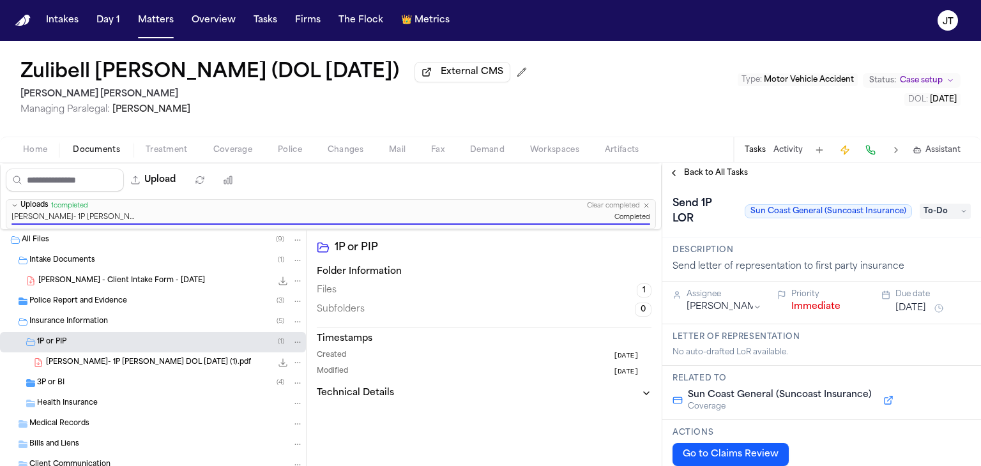
click at [929, 214] on span "To-Do" at bounding box center [945, 211] width 51 height 15
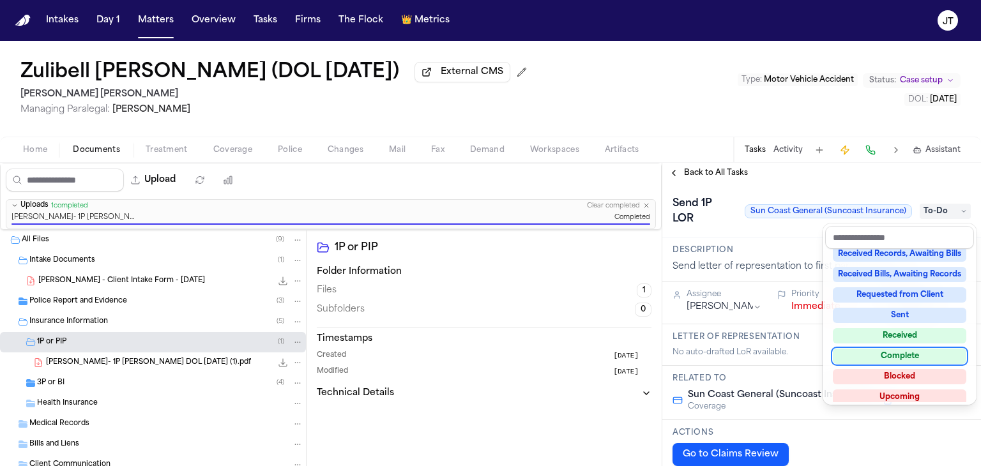
click at [907, 357] on div "Complete" at bounding box center [900, 356] width 134 height 15
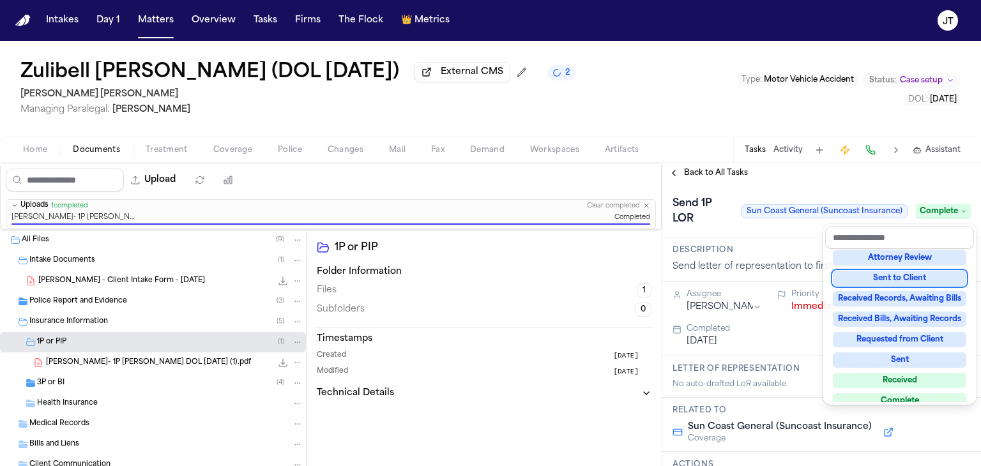
click at [439, 146] on div "Zulibell Carbonel (DOL 7/10/2025) External CMS 2 Steele Adams Hosman Managing P…" at bounding box center [490, 253] width 981 height 425
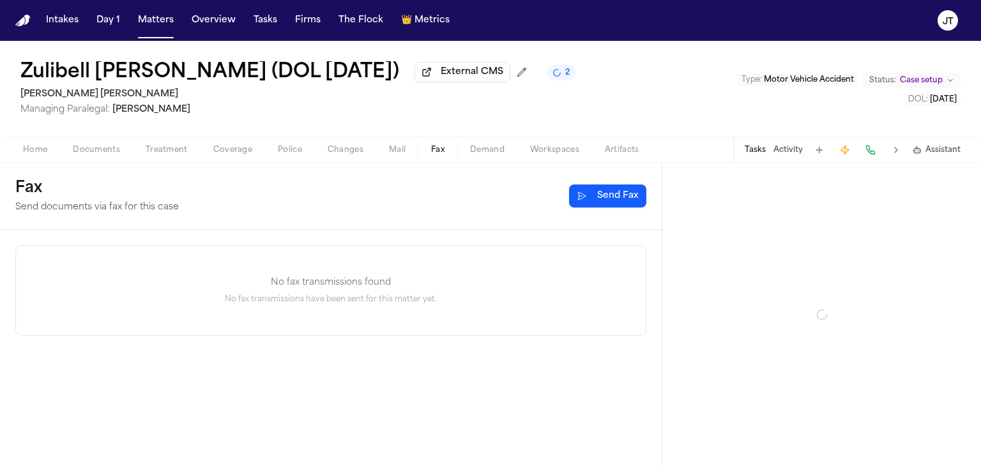
click at [438, 150] on span "Fax" at bounding box center [437, 150] width 13 height 10
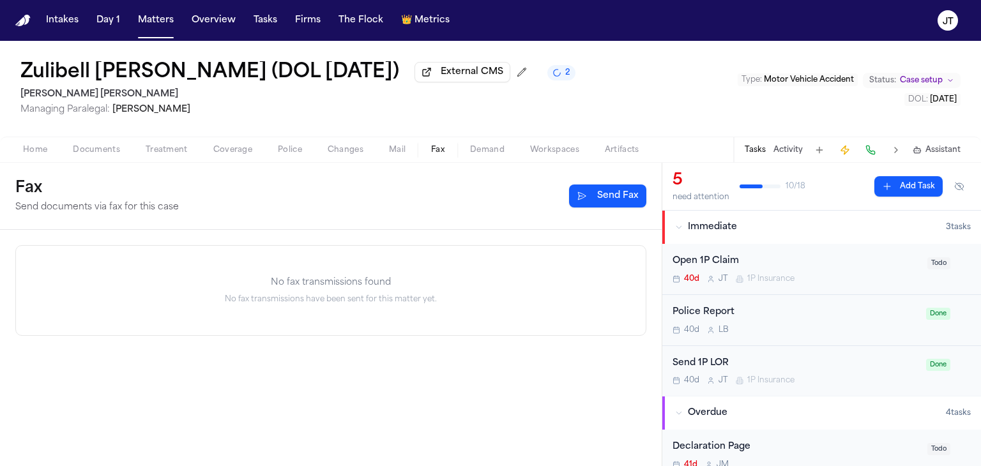
click at [617, 189] on button "Send Fax" at bounding box center [607, 196] width 77 height 23
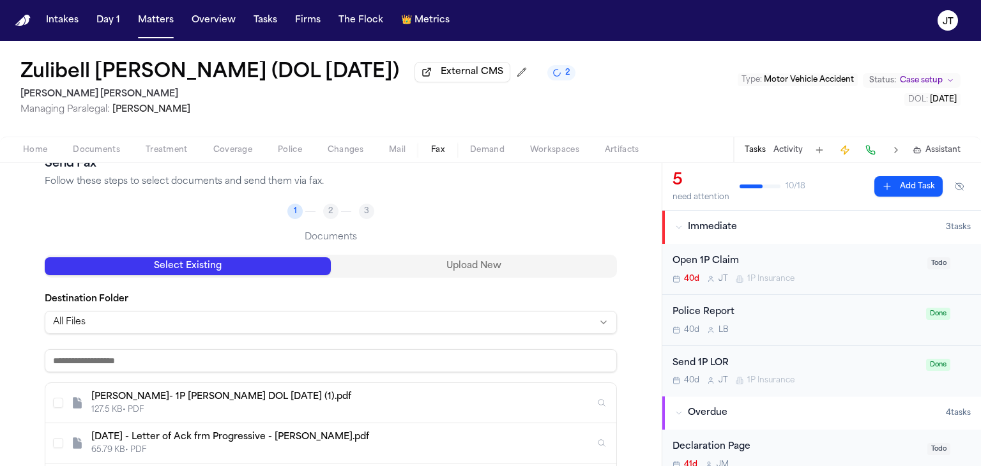
scroll to position [128, 0]
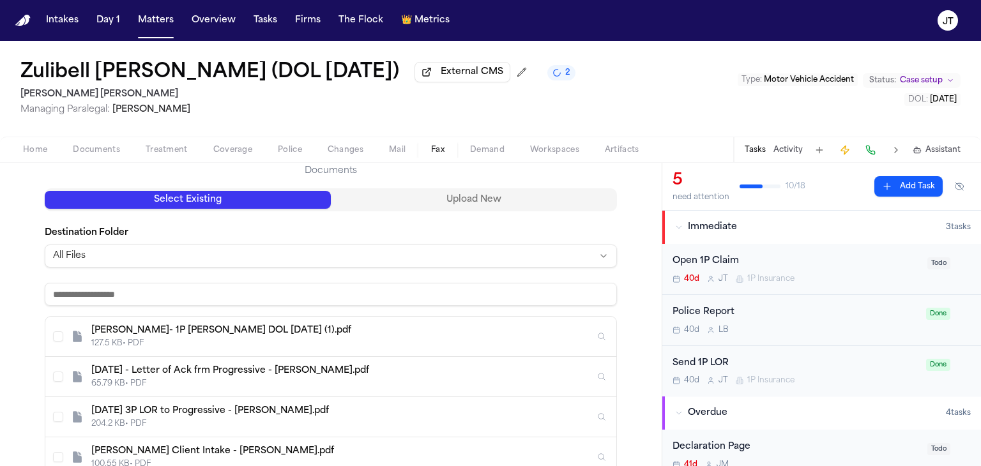
click at [194, 330] on div "Carbonell- 1P LOR DOL 9.13.25 (1).pdf" at bounding box center [342, 331] width 503 height 13
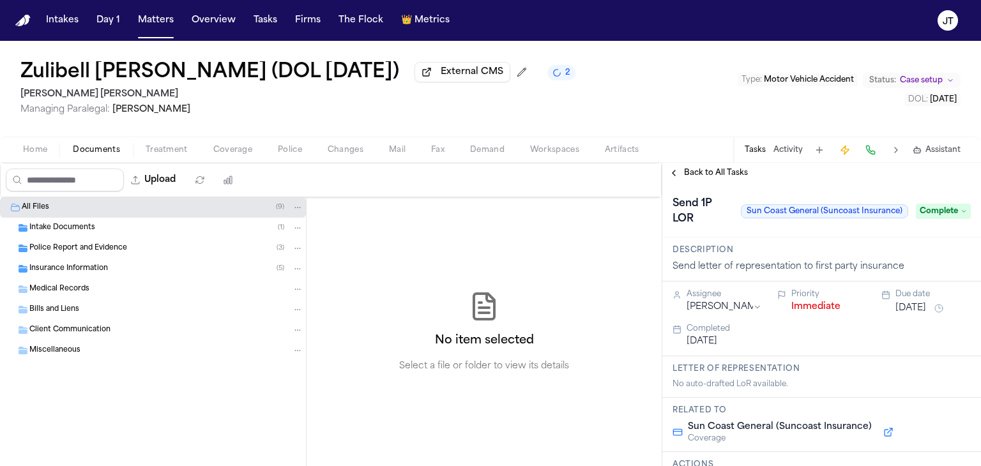
click at [46, 220] on div "Intake Documents ( 1 )" at bounding box center [153, 228] width 306 height 20
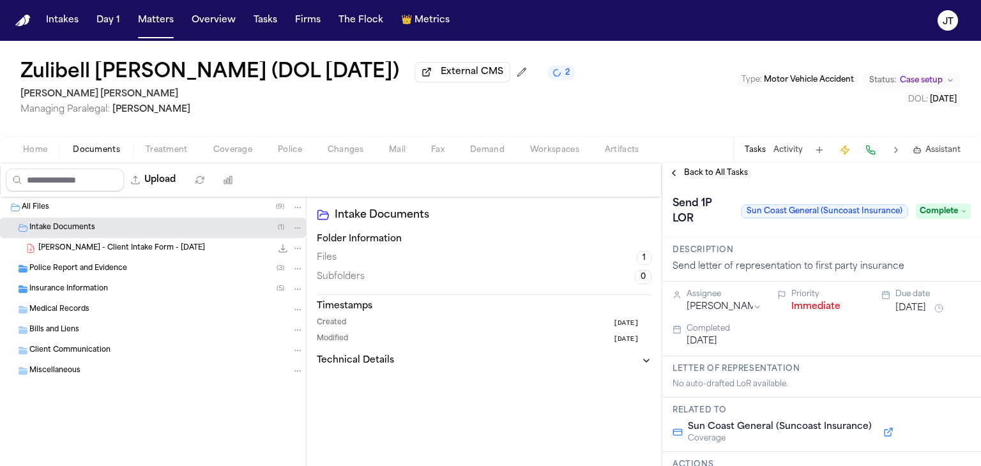
drag, startPoint x: 57, startPoint y: 243, endPoint x: 45, endPoint y: 246, distance: 12.4
click at [45, 246] on span "Z. Carbonel - Client Intake Form - 7.10.25" at bounding box center [121, 248] width 167 height 11
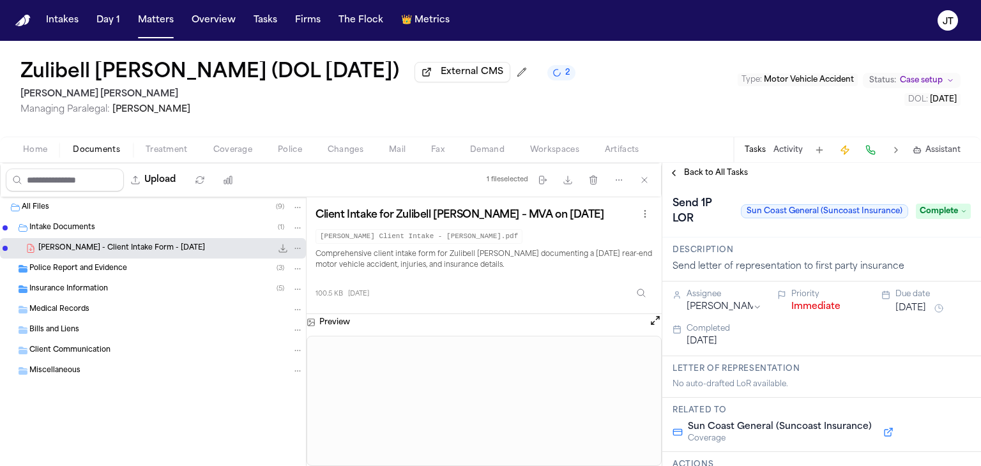
click at [303, 250] on button "File: Z. Carbonel - Client Intake Form - 7.10.25" at bounding box center [297, 248] width 11 height 11
click at [287, 315] on span "Delete" at bounding box center [295, 318] width 38 height 15
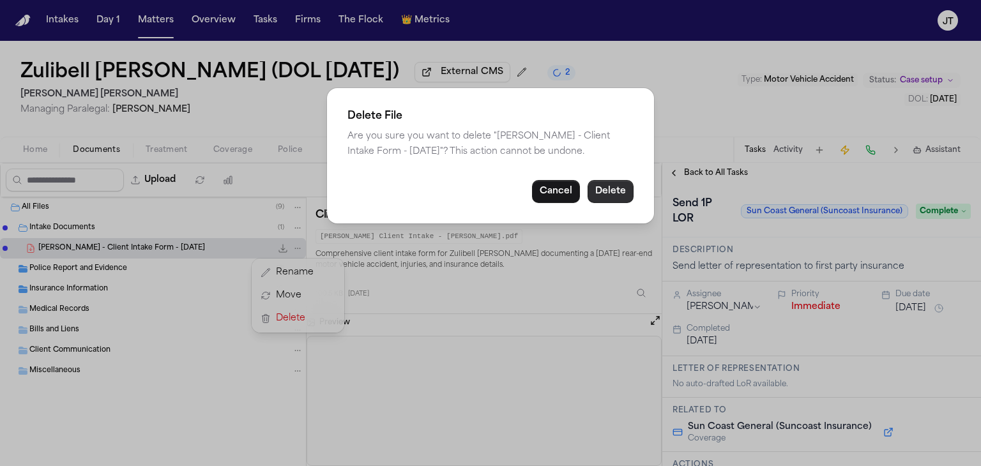
click at [601, 191] on button "Delete" at bounding box center [611, 191] width 46 height 23
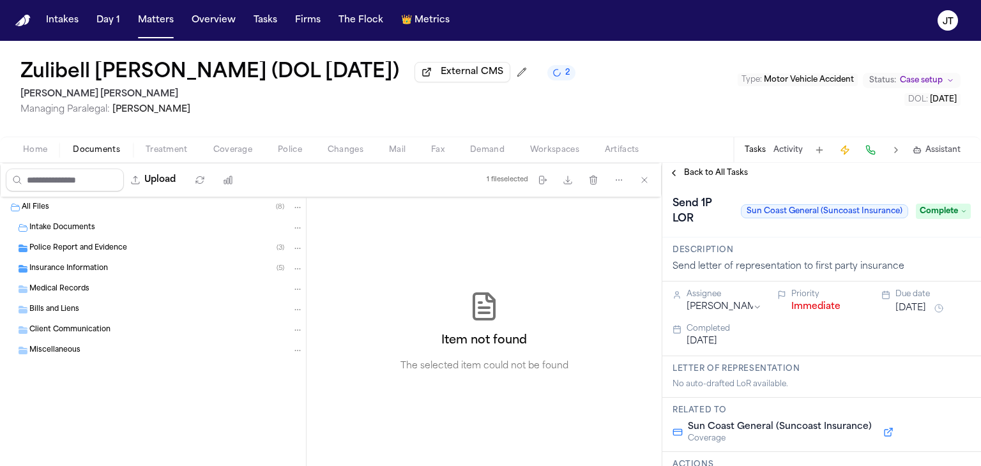
click at [204, 145] on button "Coverage" at bounding box center [233, 149] width 65 height 15
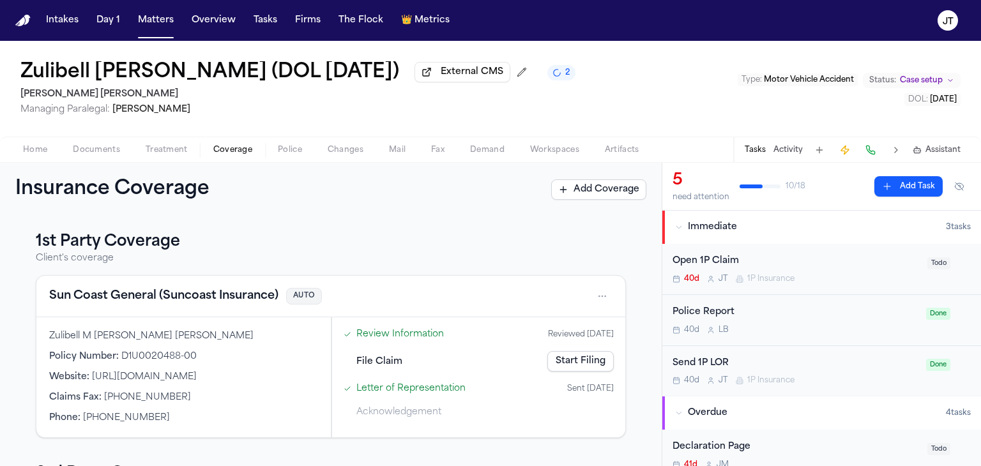
click at [566, 362] on link "Start Filing" at bounding box center [580, 361] width 66 height 20
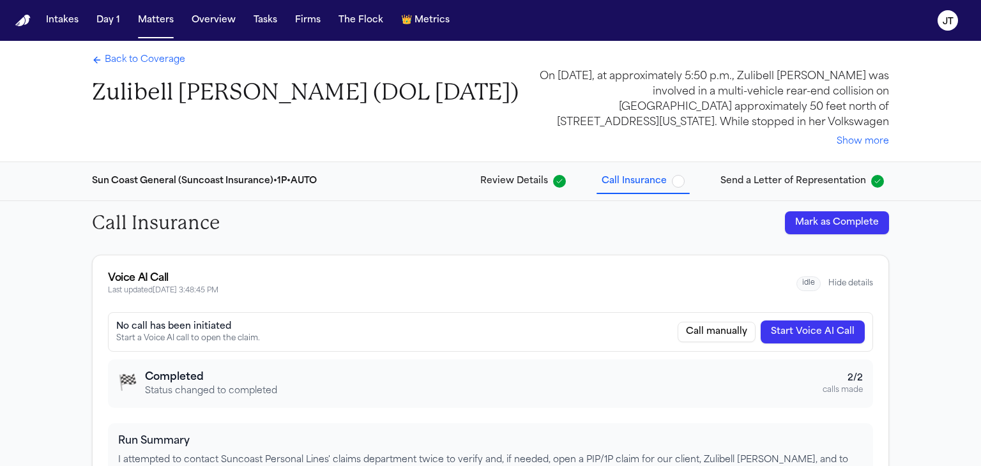
click at [790, 331] on button "Start Voice AI Call" at bounding box center [813, 332] width 104 height 23
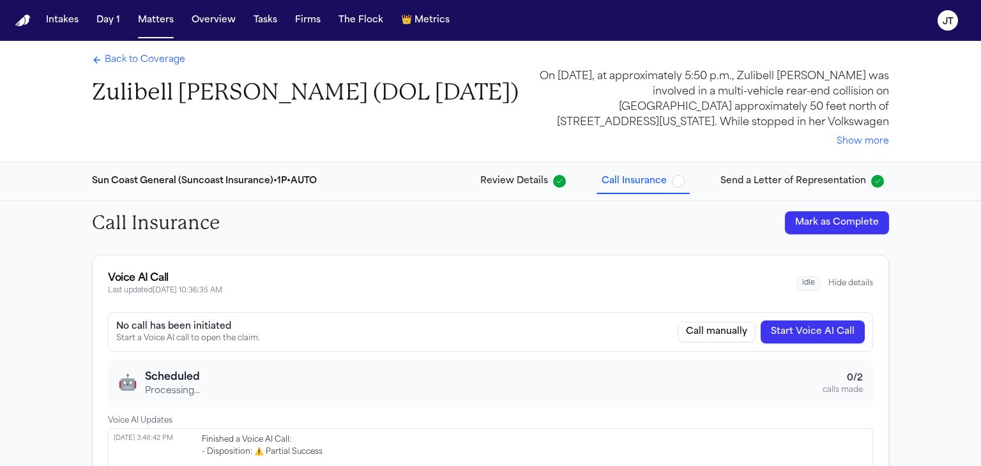
click at [149, 57] on span "Back to Coverage" at bounding box center [145, 60] width 80 height 13
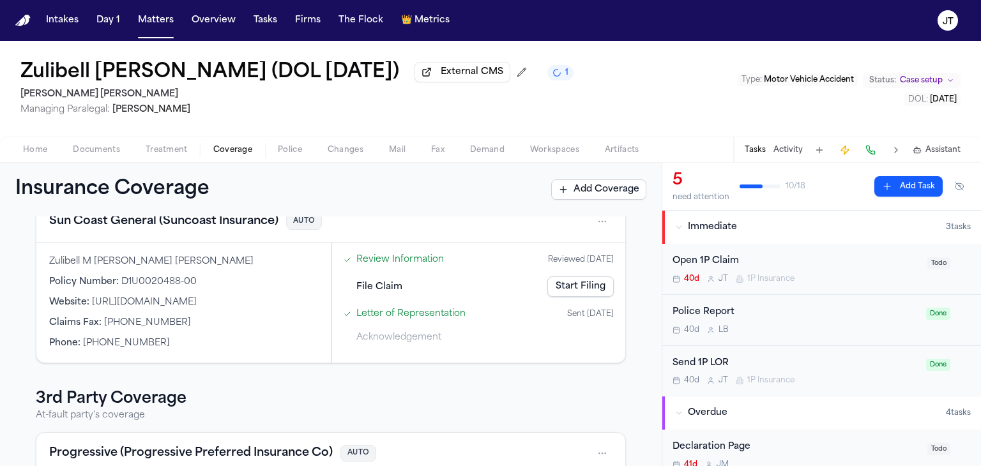
click at [11, 99] on div "Zulibell Carbonel (DOL 7/10/2025) External CMS 1 Steele Adams Hosman Managing P…" at bounding box center [490, 89] width 981 height 96
click at [263, 21] on button "Tasks" at bounding box center [266, 20] width 34 height 23
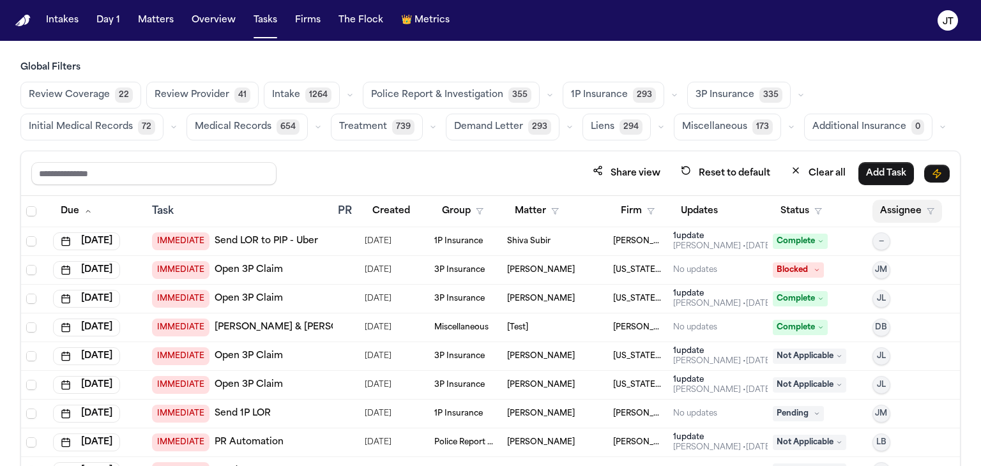
click at [897, 207] on button "Assignee" at bounding box center [908, 211] width 70 height 23
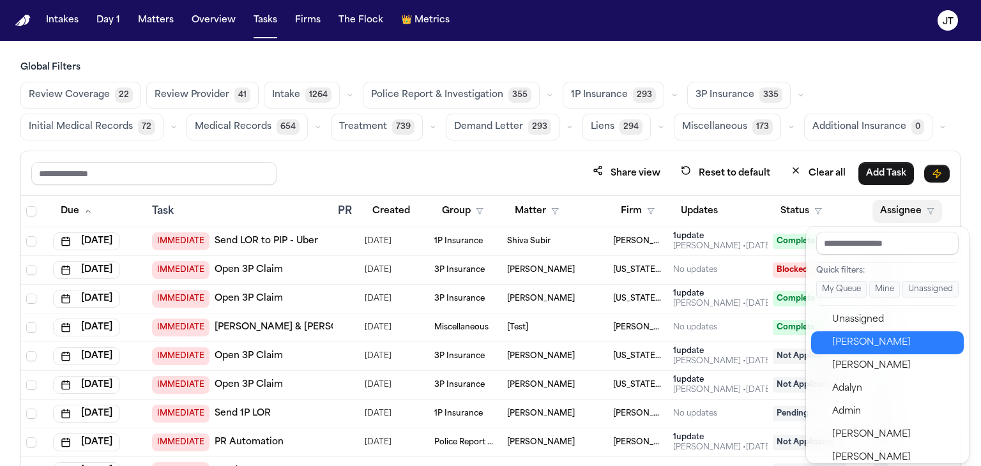
click at [891, 337] on div "[PERSON_NAME]" at bounding box center [894, 342] width 125 height 15
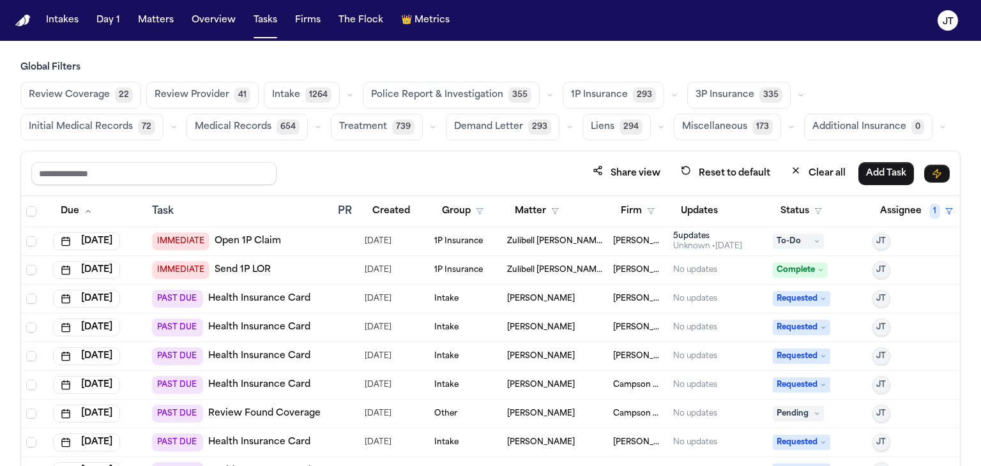
click at [814, 241] on icon at bounding box center [817, 241] width 6 height 6
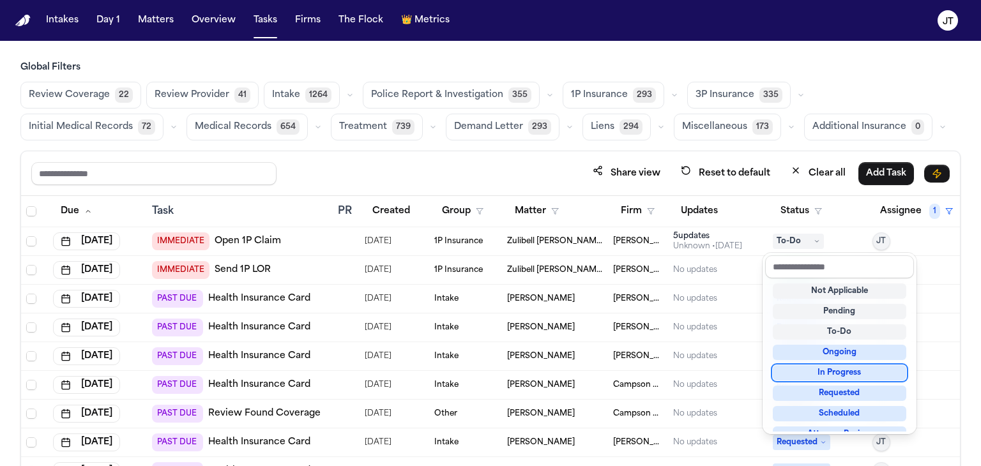
click at [824, 373] on div "In Progress" at bounding box center [840, 372] width 134 height 15
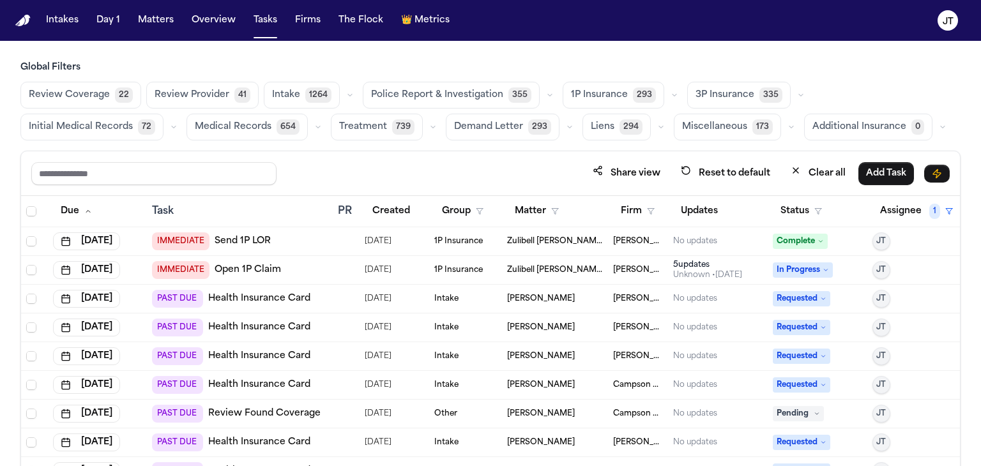
click at [790, 239] on span "Complete" at bounding box center [800, 241] width 55 height 15
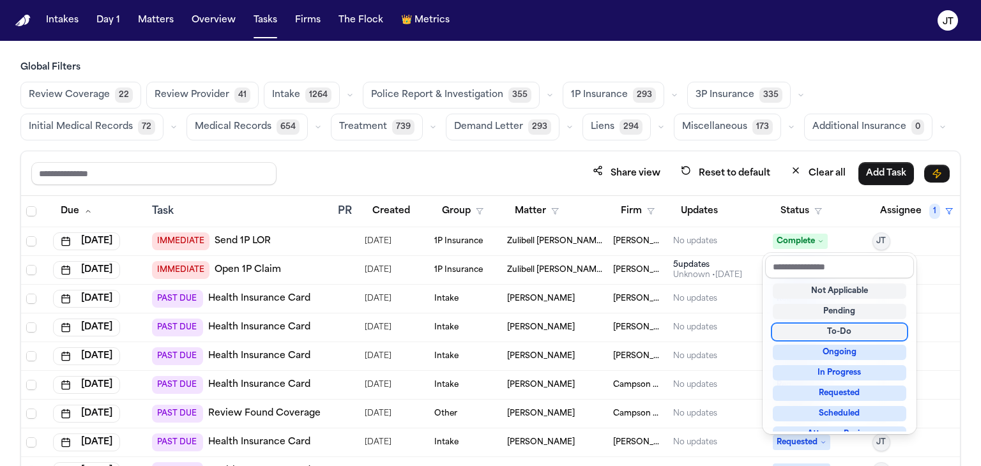
click at [825, 333] on div "To-Do" at bounding box center [840, 332] width 134 height 15
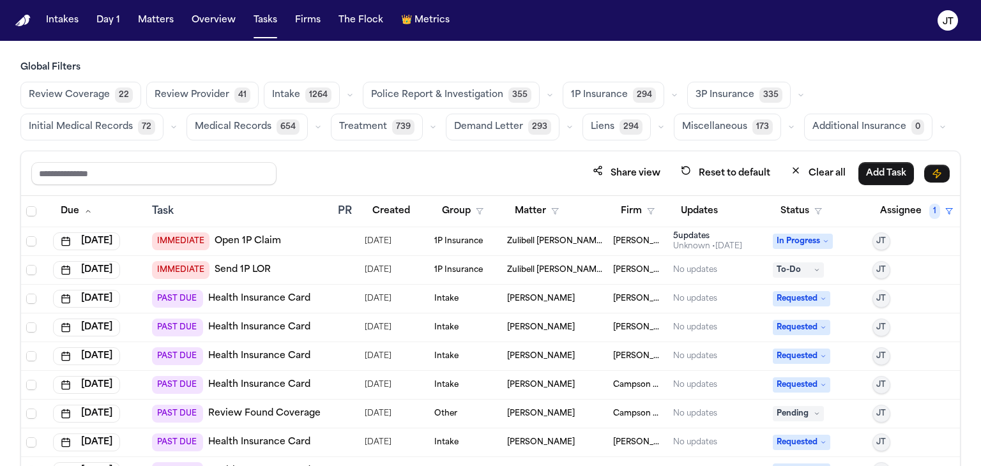
click at [876, 298] on span "JT" at bounding box center [881, 299] width 10 height 10
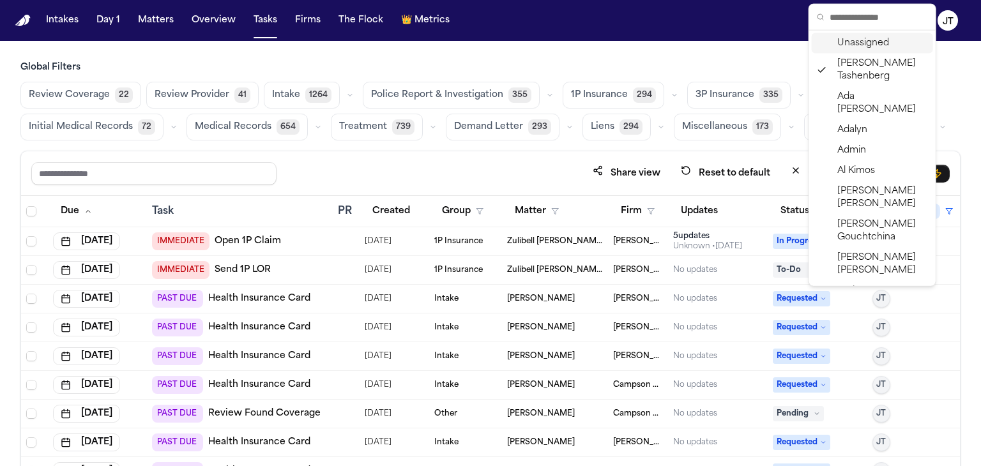
click at [864, 45] on span "Unassigned" at bounding box center [864, 43] width 52 height 13
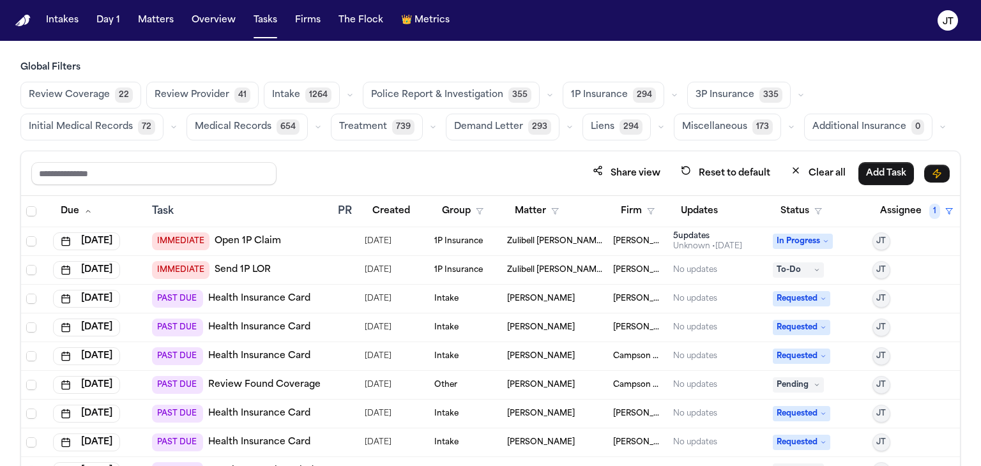
drag, startPoint x: 869, startPoint y: 296, endPoint x: 549, endPoint y: 384, distance: 331.2
click at [549, 384] on span "[PERSON_NAME]" at bounding box center [541, 385] width 68 height 10
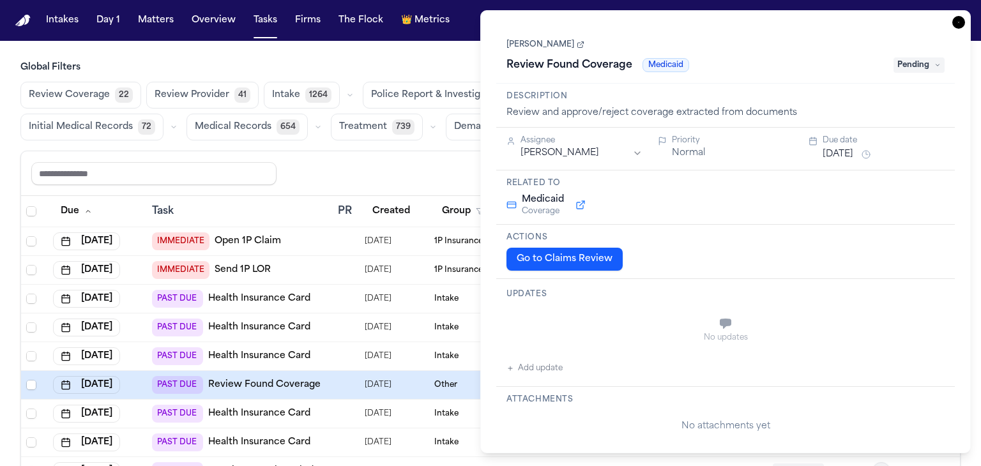
click at [958, 20] on icon "button" at bounding box center [959, 22] width 13 height 13
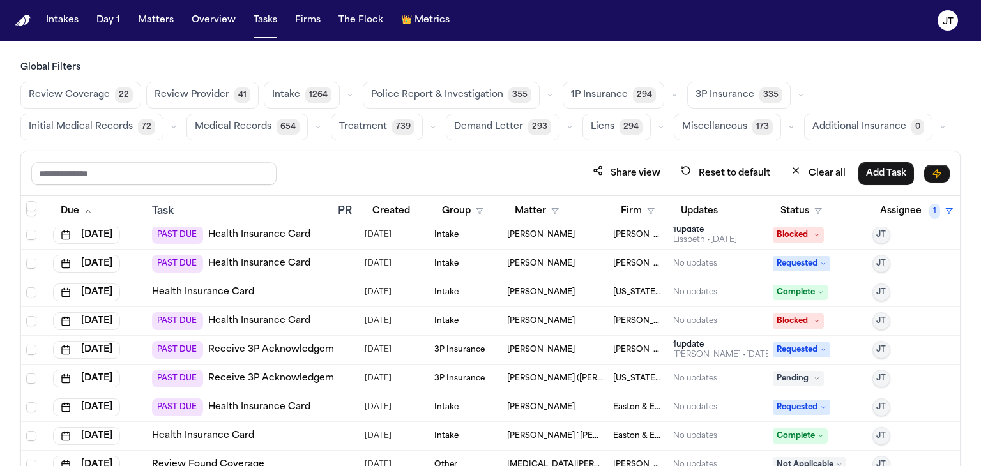
scroll to position [447, 0]
